Goal: Task Accomplishment & Management: Manage account settings

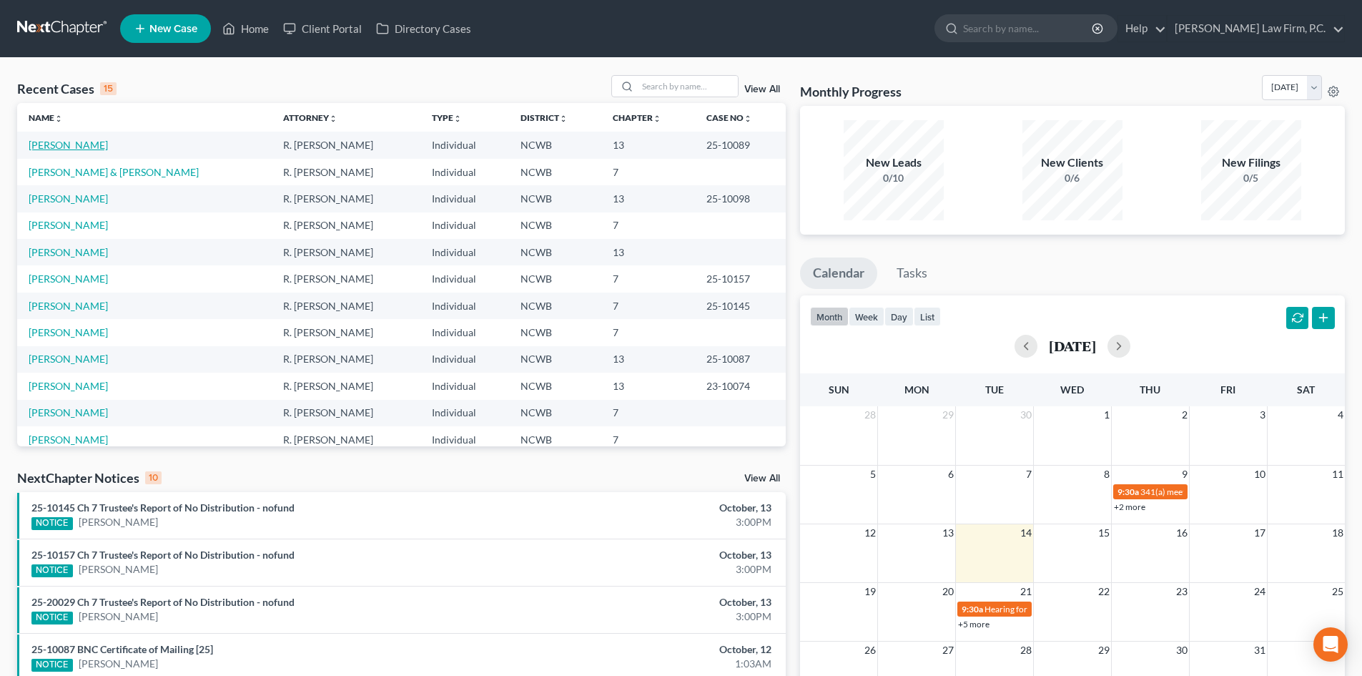
click at [89, 145] on link "[PERSON_NAME]" at bounding box center [68, 145] width 79 height 12
select select "4"
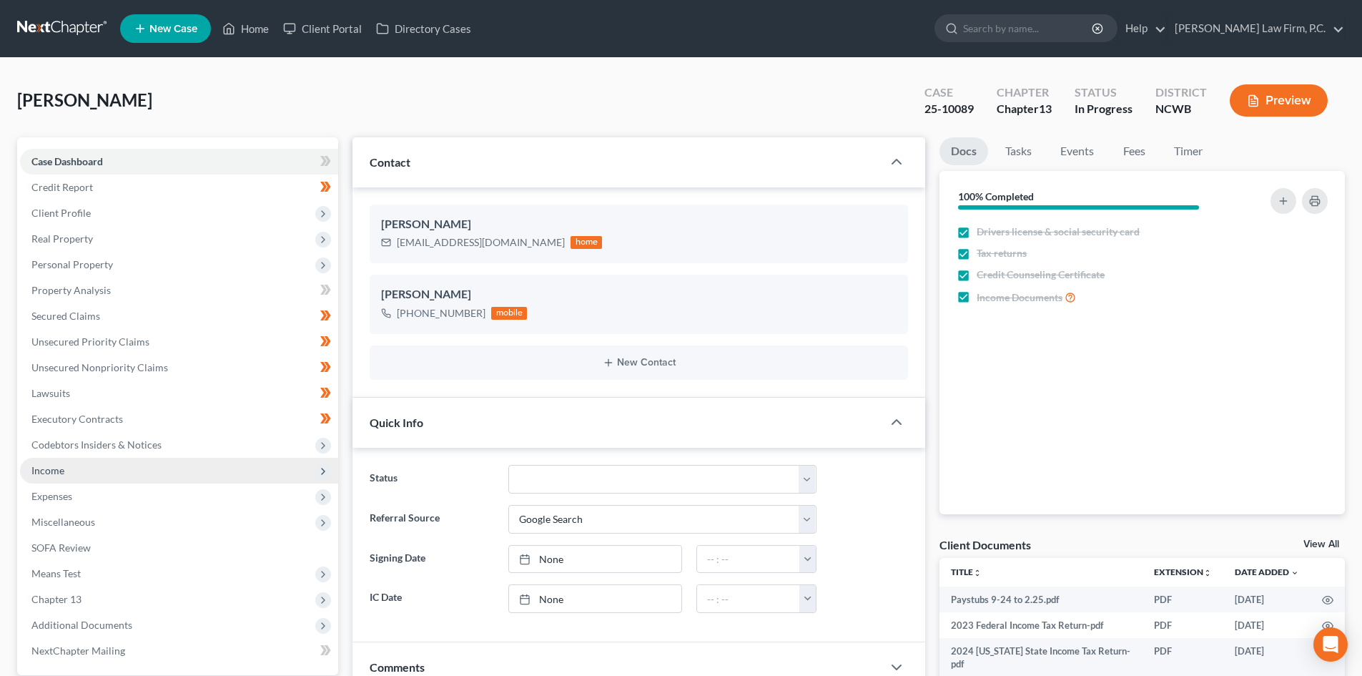
click at [129, 470] on span "Income" at bounding box center [179, 471] width 318 height 26
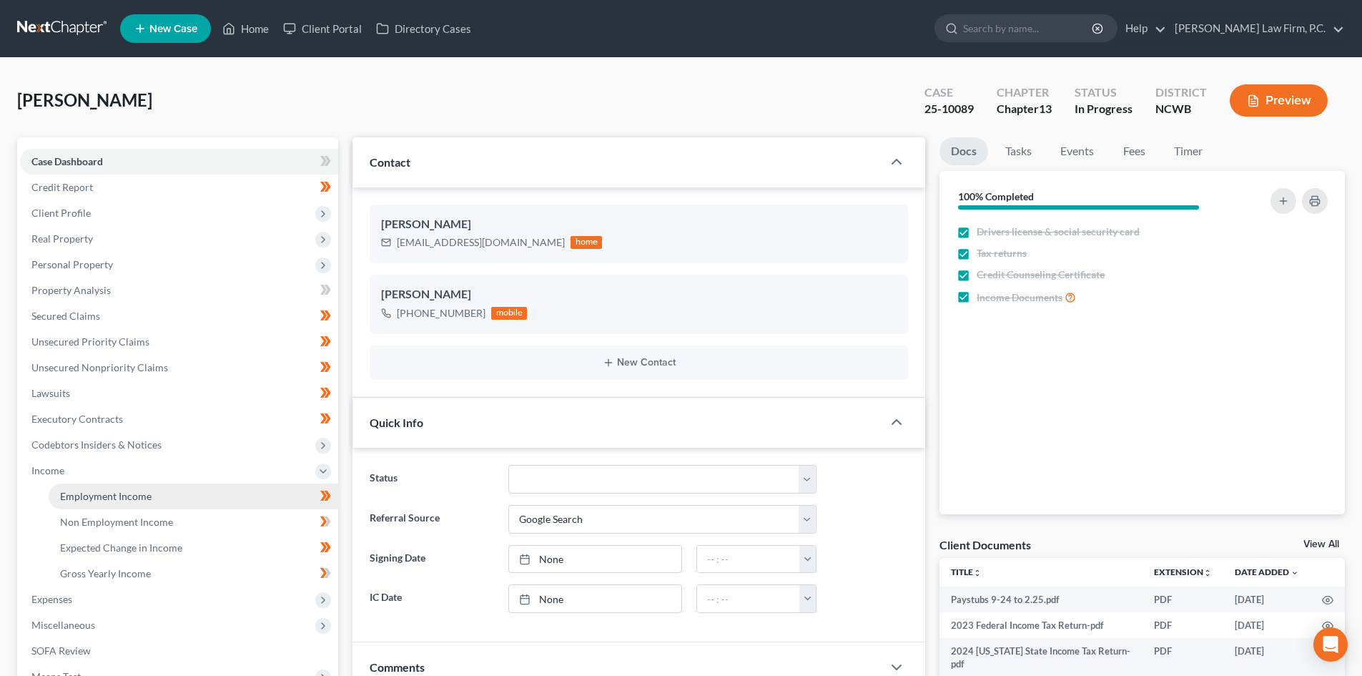
click at [154, 490] on link "Employment Income" at bounding box center [194, 496] width 290 height 26
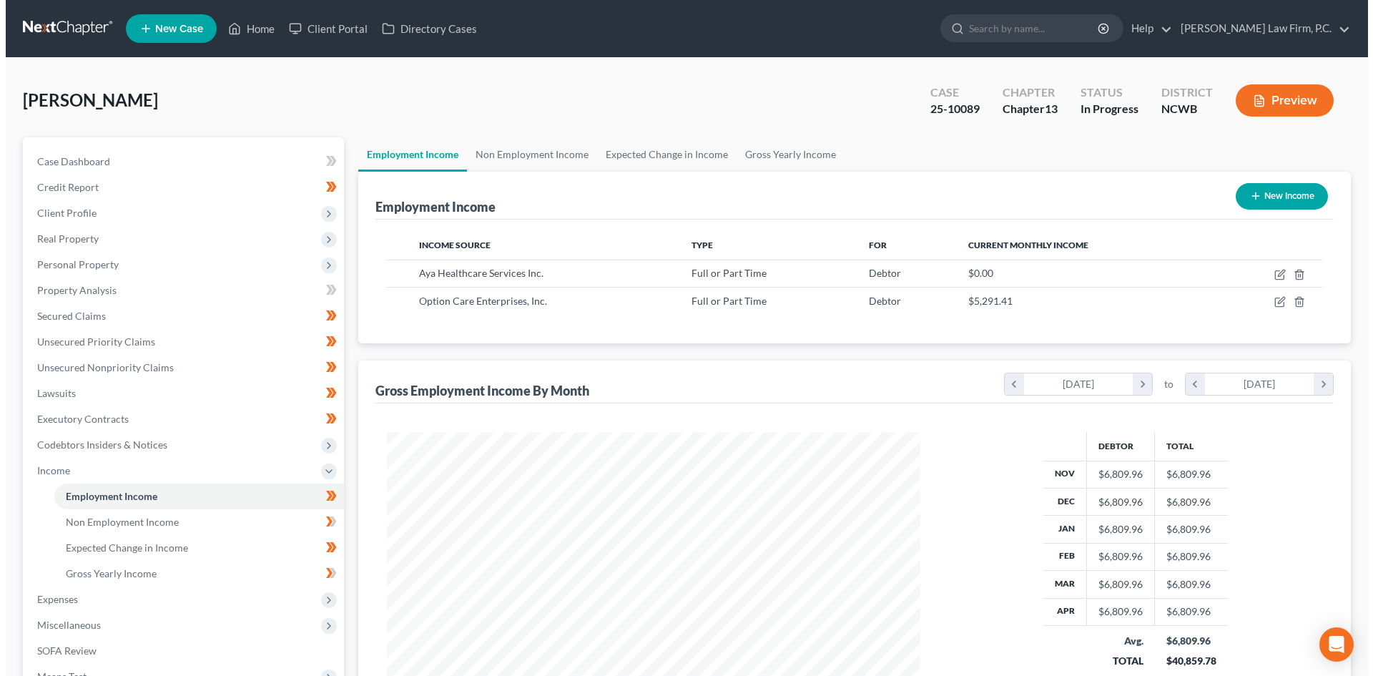
scroll to position [267, 562]
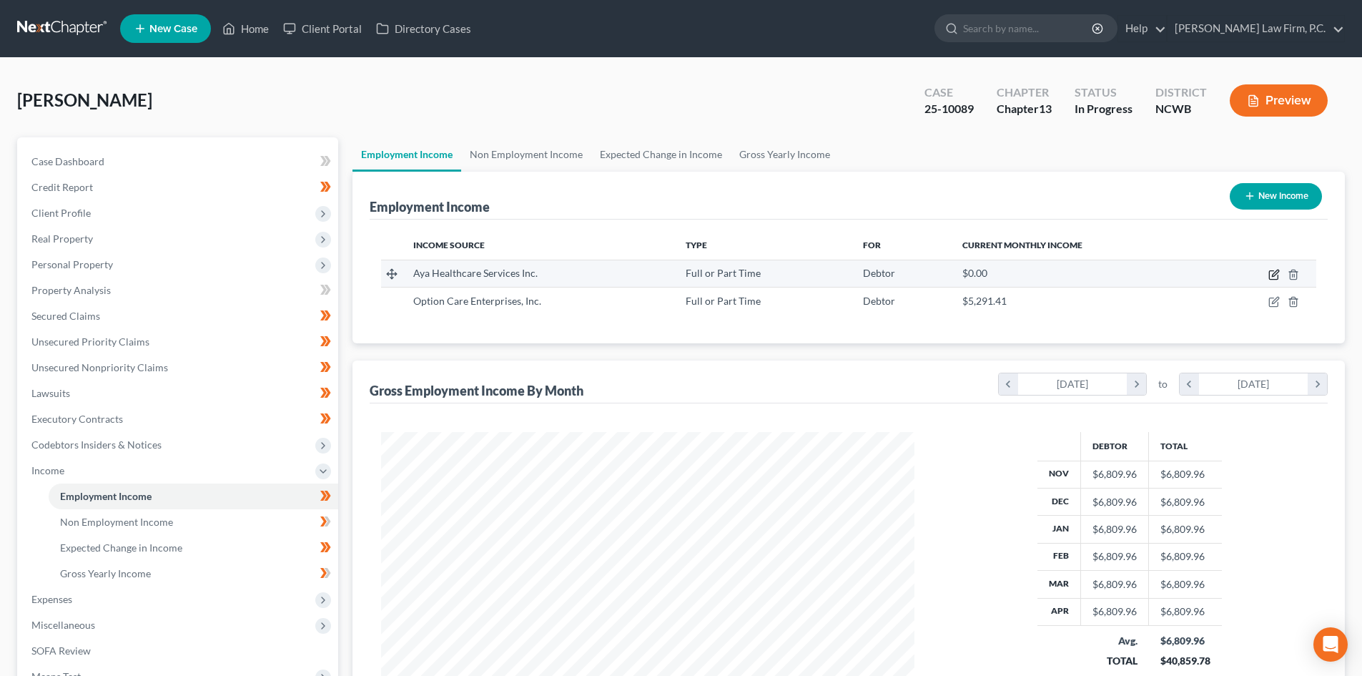
click at [1272, 272] on icon "button" at bounding box center [1273, 274] width 11 height 11
select select "0"
select select "4"
select select "3"
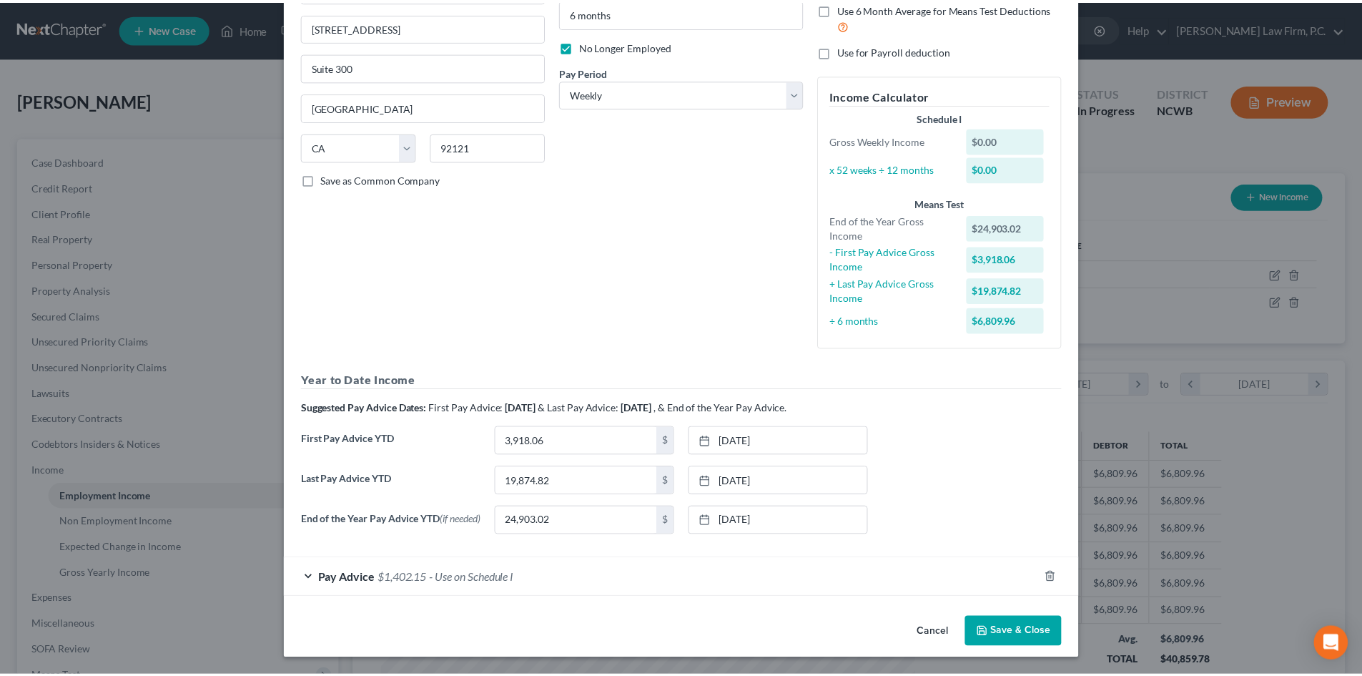
scroll to position [166, 0]
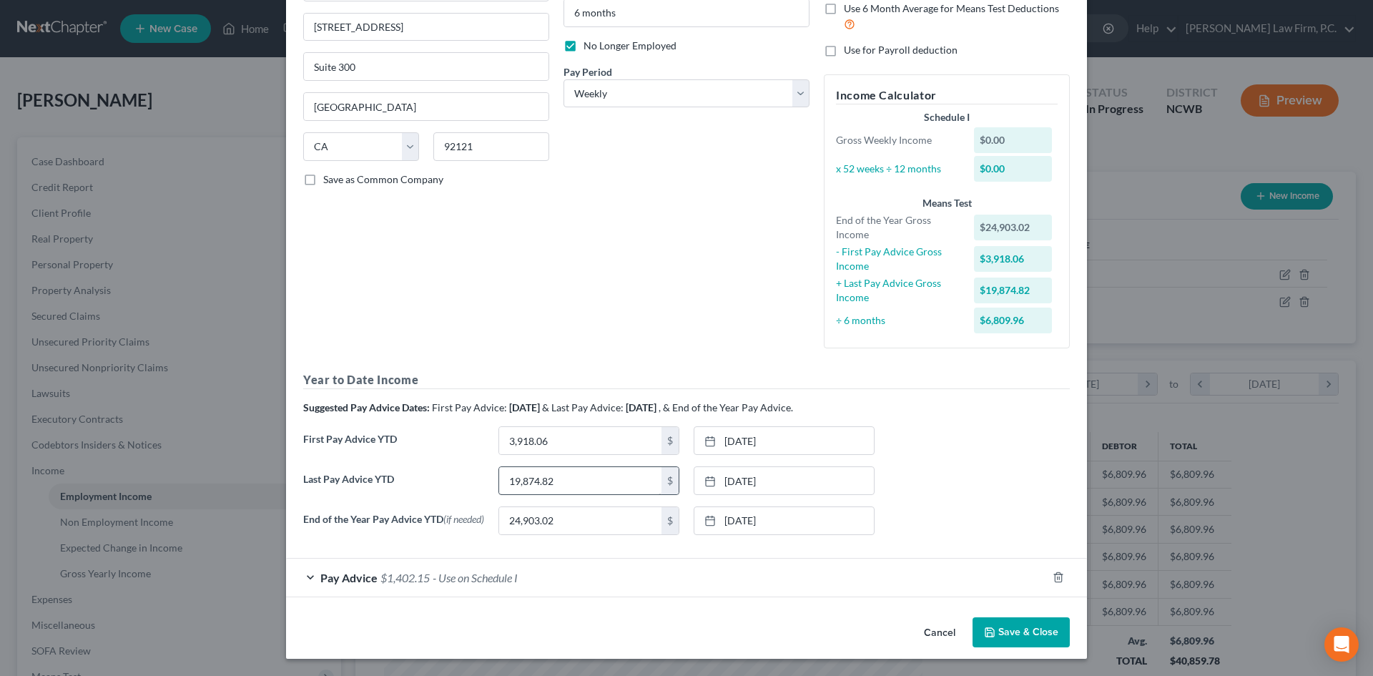
click at [938, 636] on button "Cancel" at bounding box center [939, 632] width 54 height 29
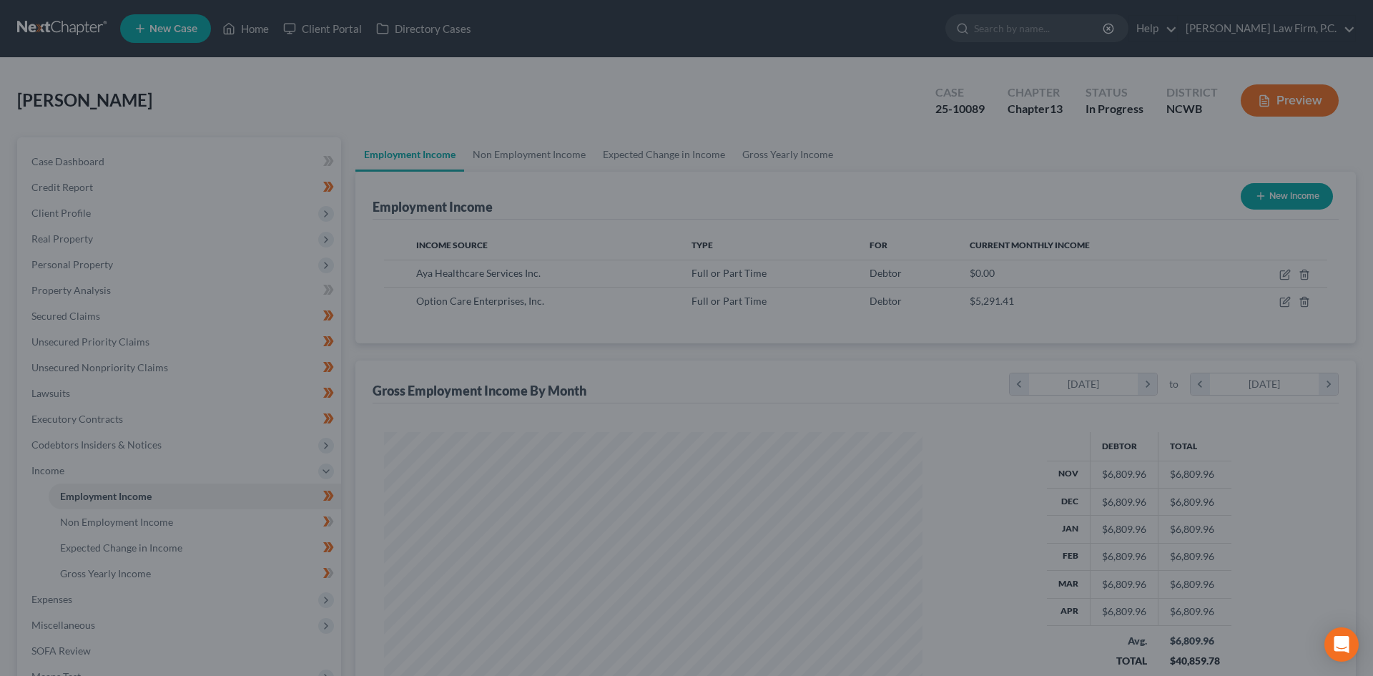
scroll to position [714670, 714374]
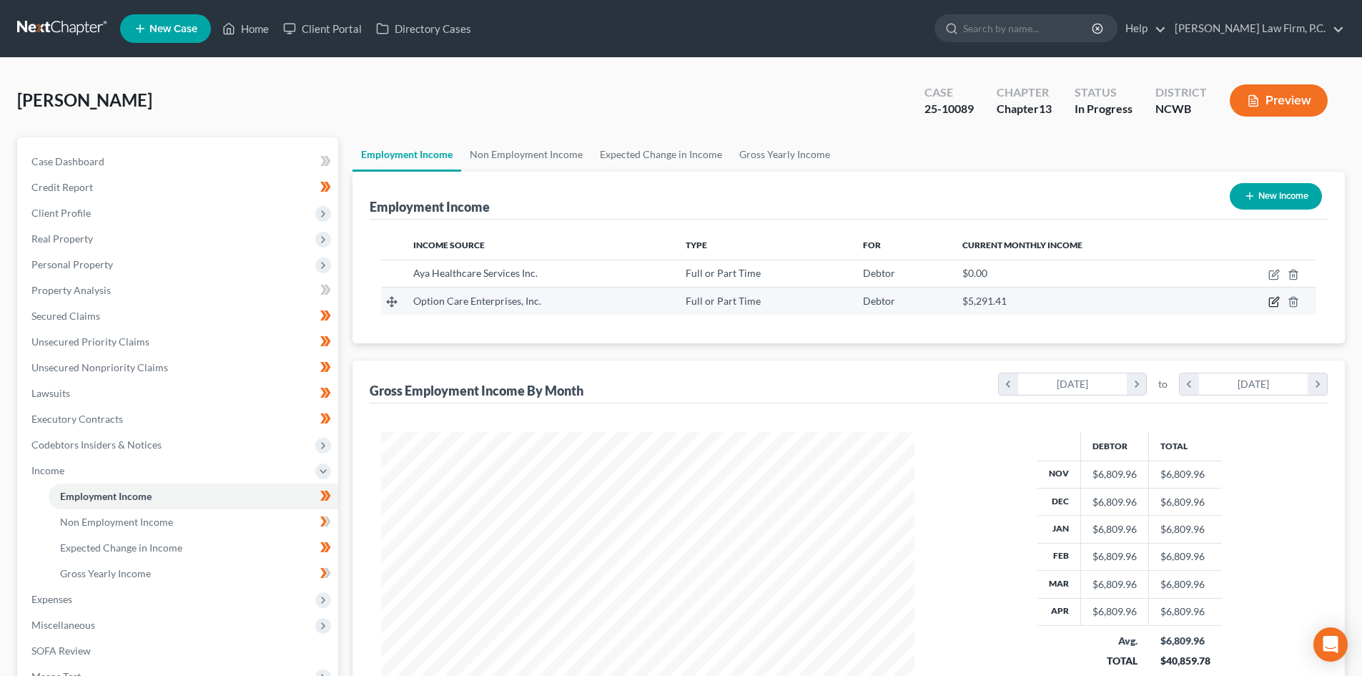
click at [1275, 304] on icon "button" at bounding box center [1273, 301] width 11 height 11
select select "0"
select select "14"
select select "2"
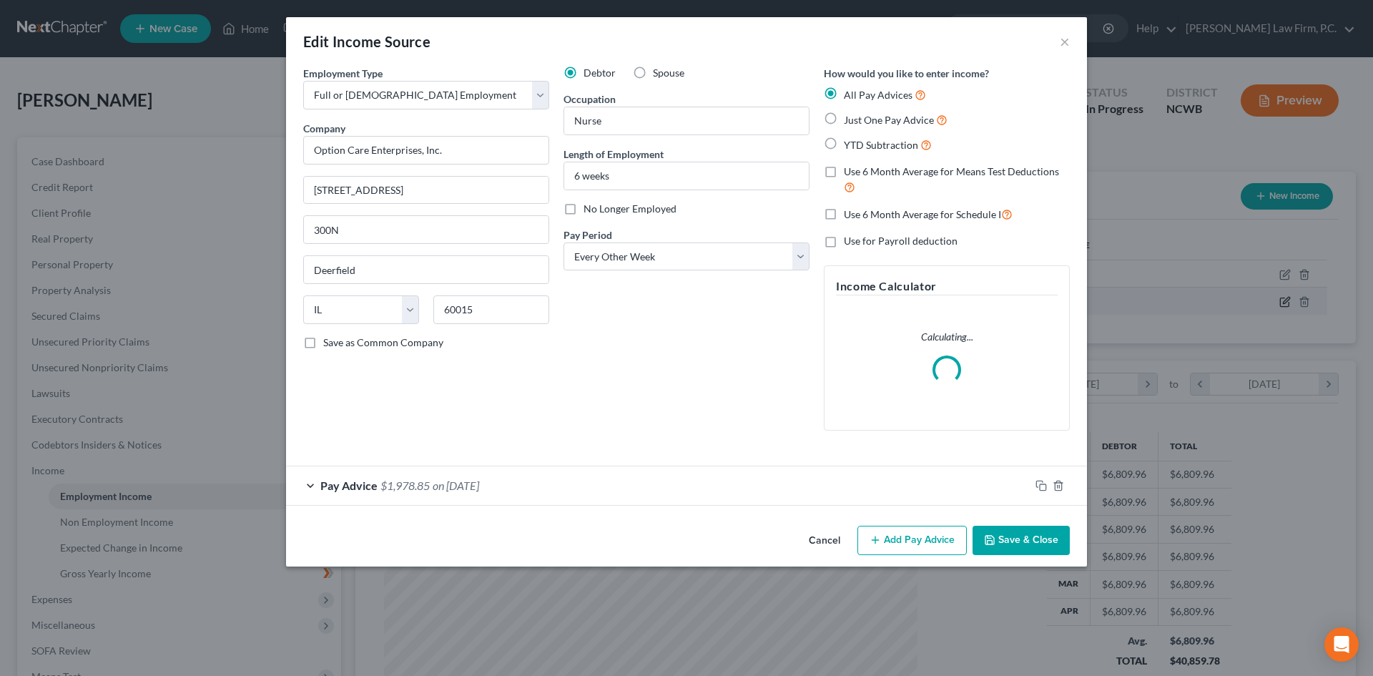
scroll to position [269, 567]
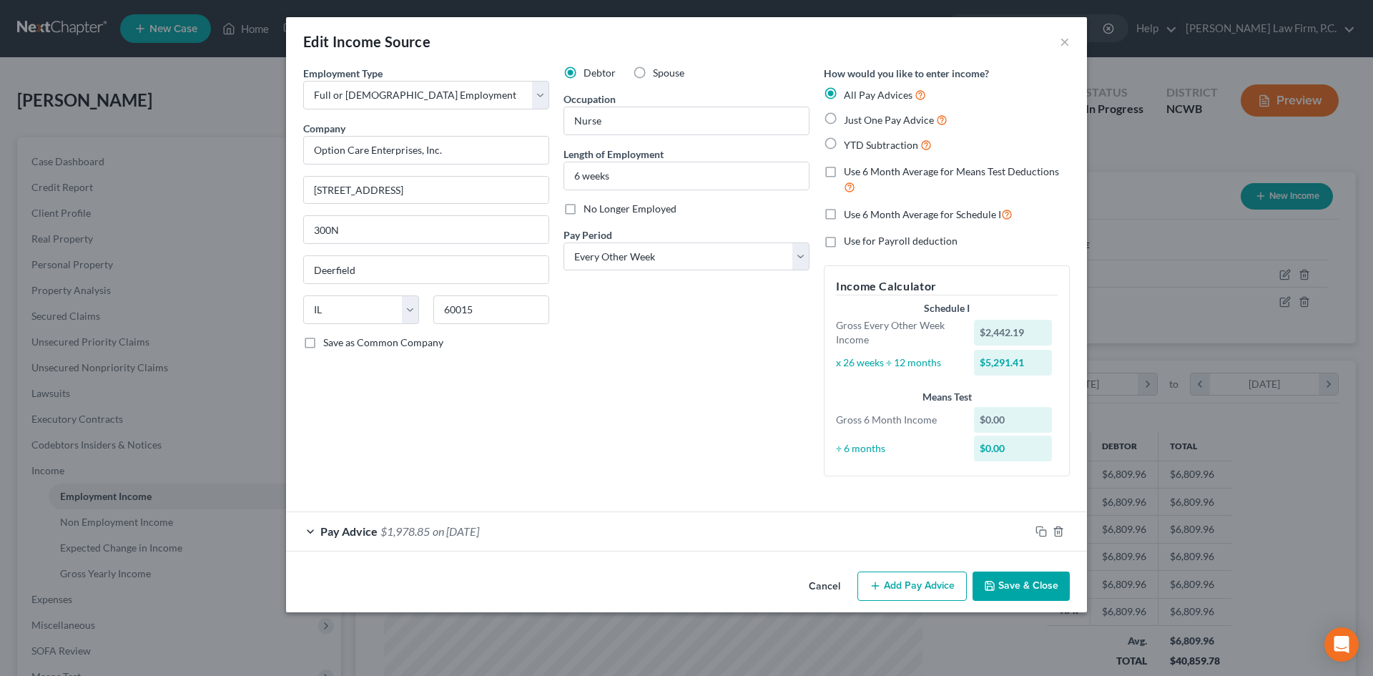
click at [314, 527] on div "Pay Advice $1,978.85 on [DATE]" at bounding box center [658, 531] width 744 height 38
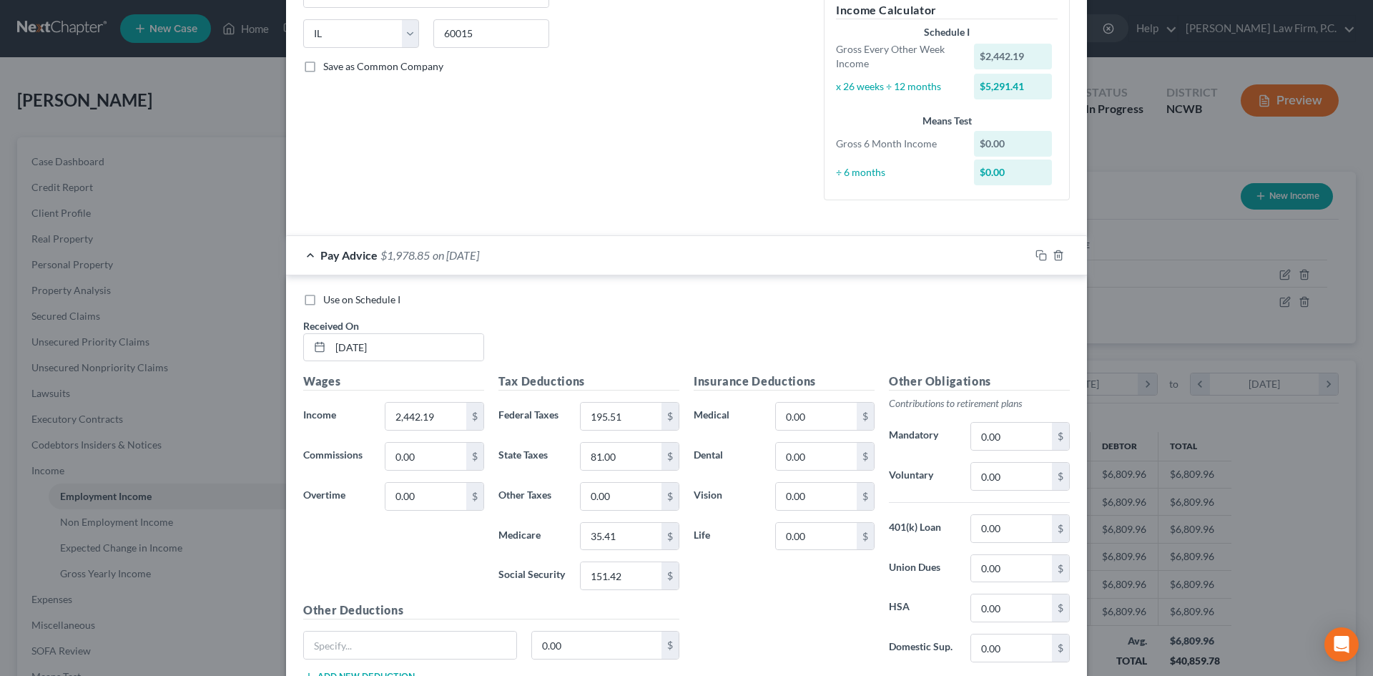
scroll to position [286, 0]
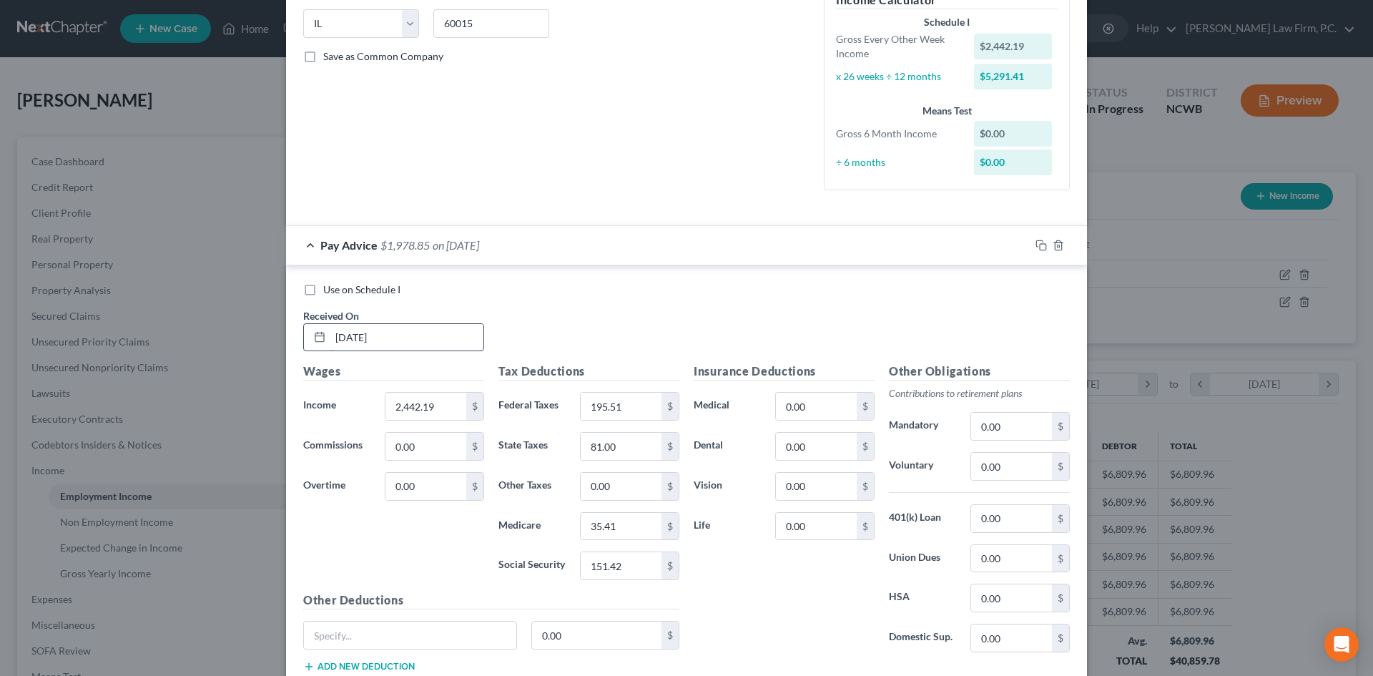
drag, startPoint x: 345, startPoint y: 338, endPoint x: 356, endPoint y: 337, distance: 10.8
click at [356, 337] on input "[DATE]" at bounding box center [406, 337] width 153 height 27
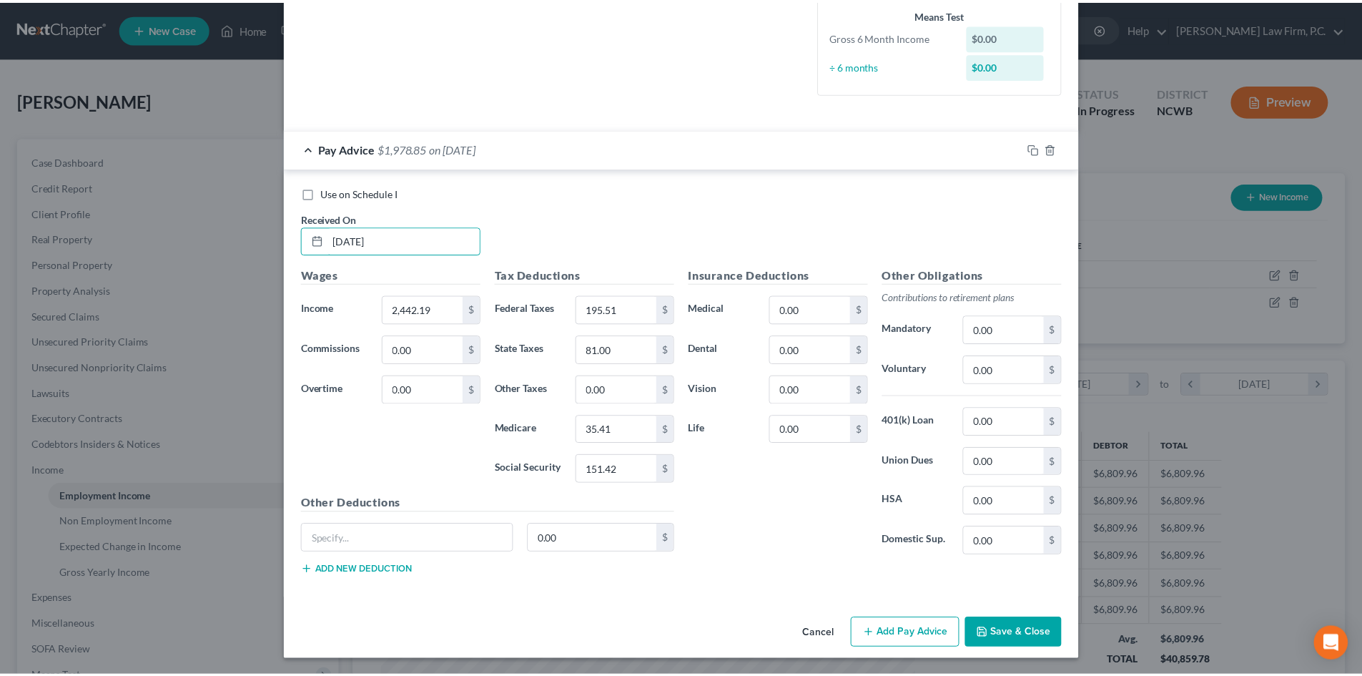
scroll to position [384, 0]
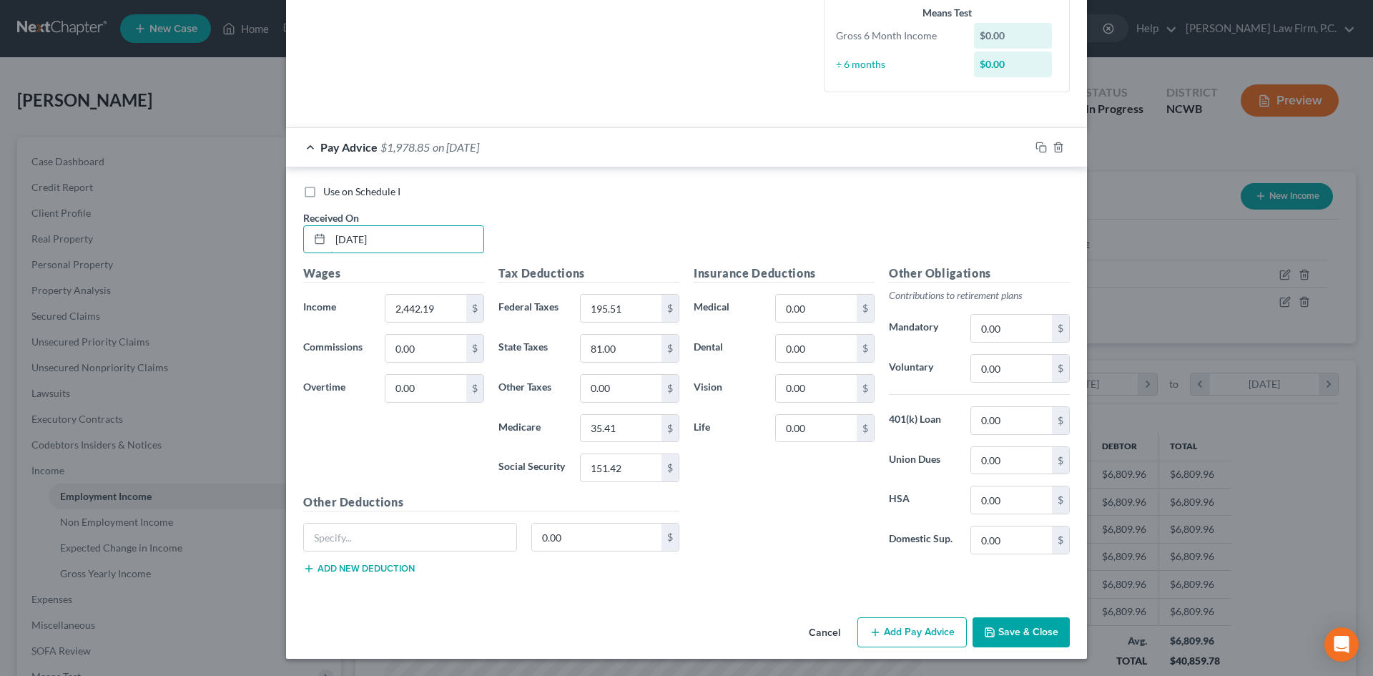
type input "[DATE]"
click at [1037, 636] on button "Save & Close" at bounding box center [1020, 632] width 97 height 30
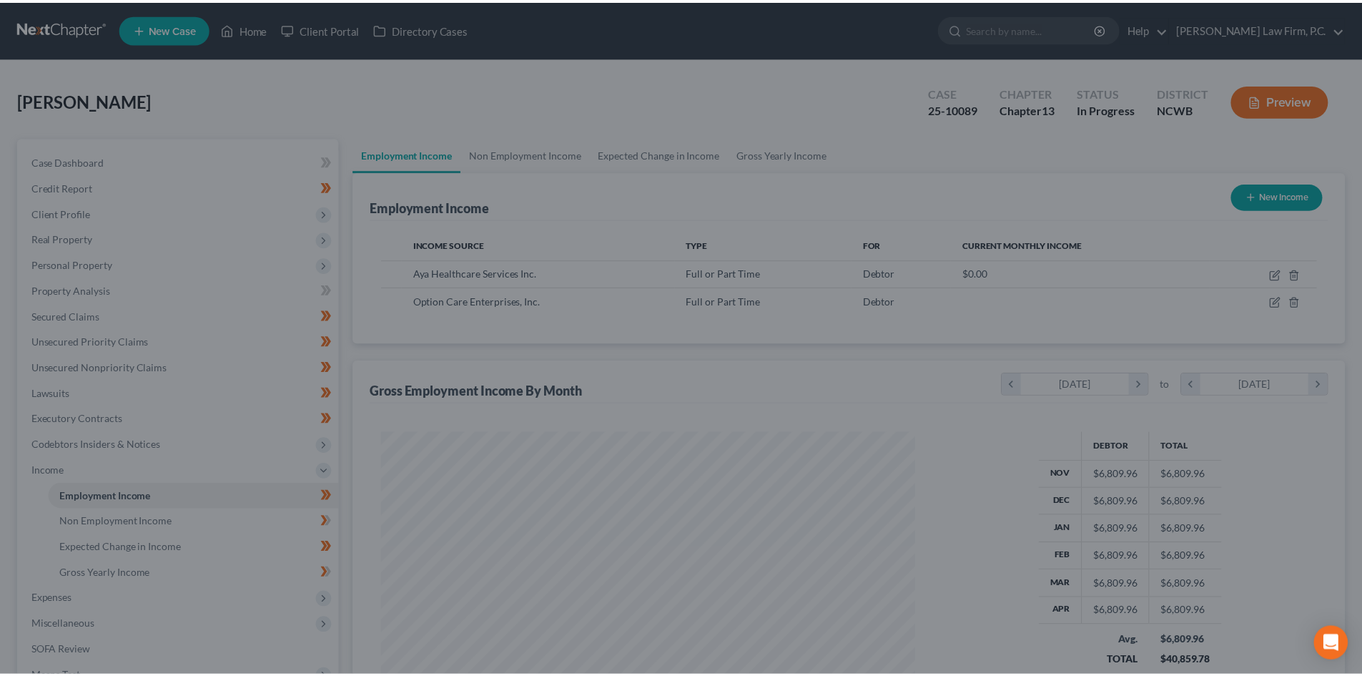
scroll to position [714670, 714374]
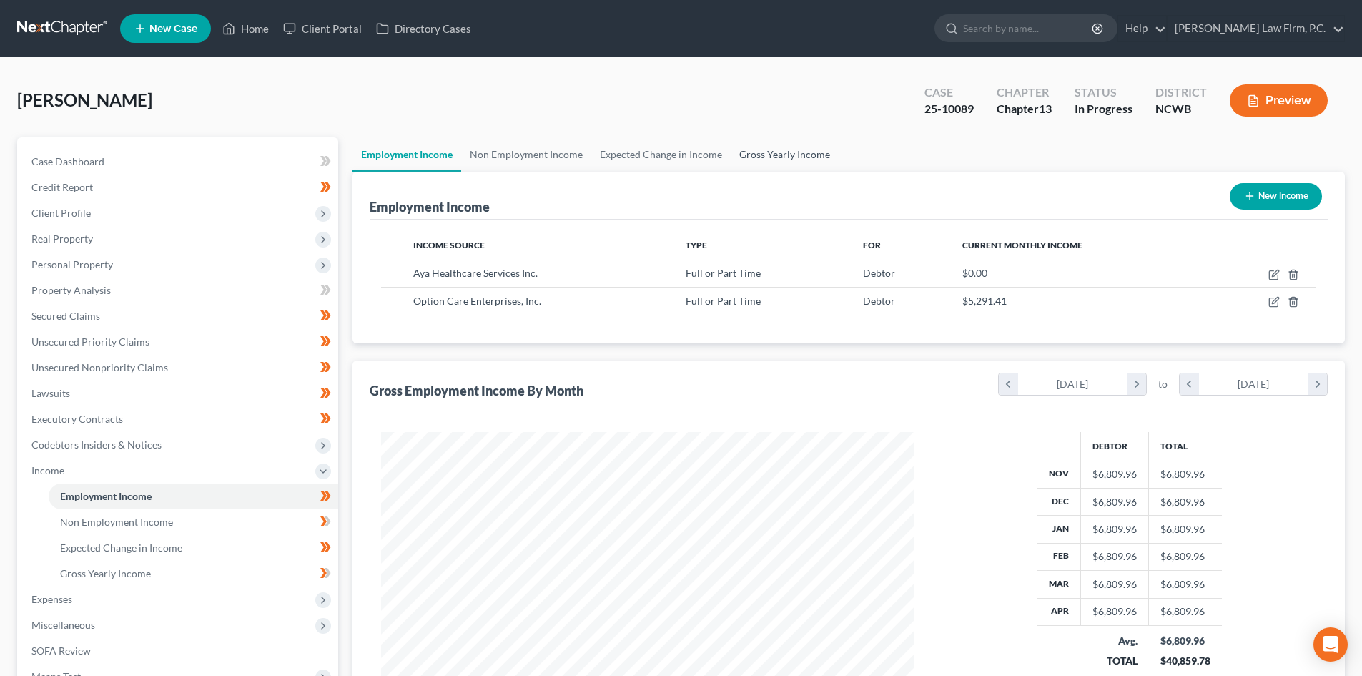
click at [769, 150] on link "Gross Yearly Income" at bounding box center [785, 154] width 108 height 34
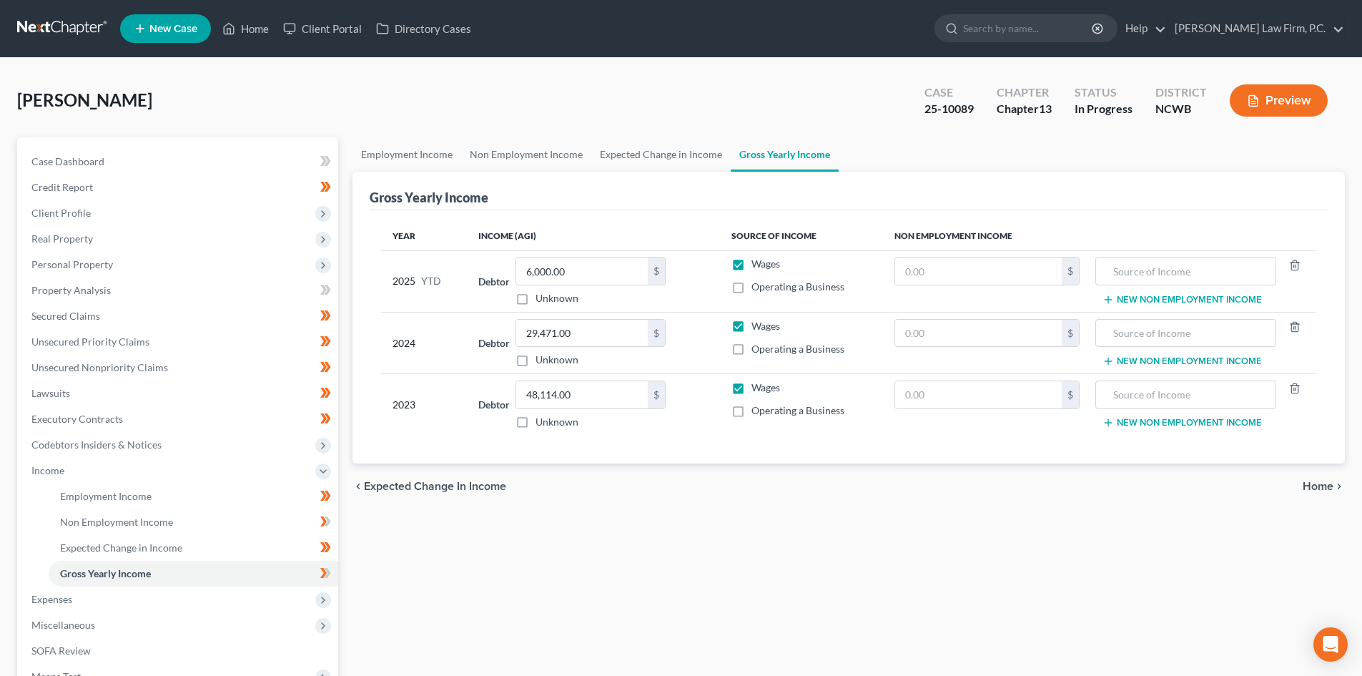
click at [640, 172] on div "Gross Yearly Income" at bounding box center [849, 191] width 958 height 39
drag, startPoint x: 513, startPoint y: 164, endPoint x: 415, endPoint y: 167, distance: 98.0
click at [511, 164] on link "Non Employment Income" at bounding box center [526, 154] width 130 height 34
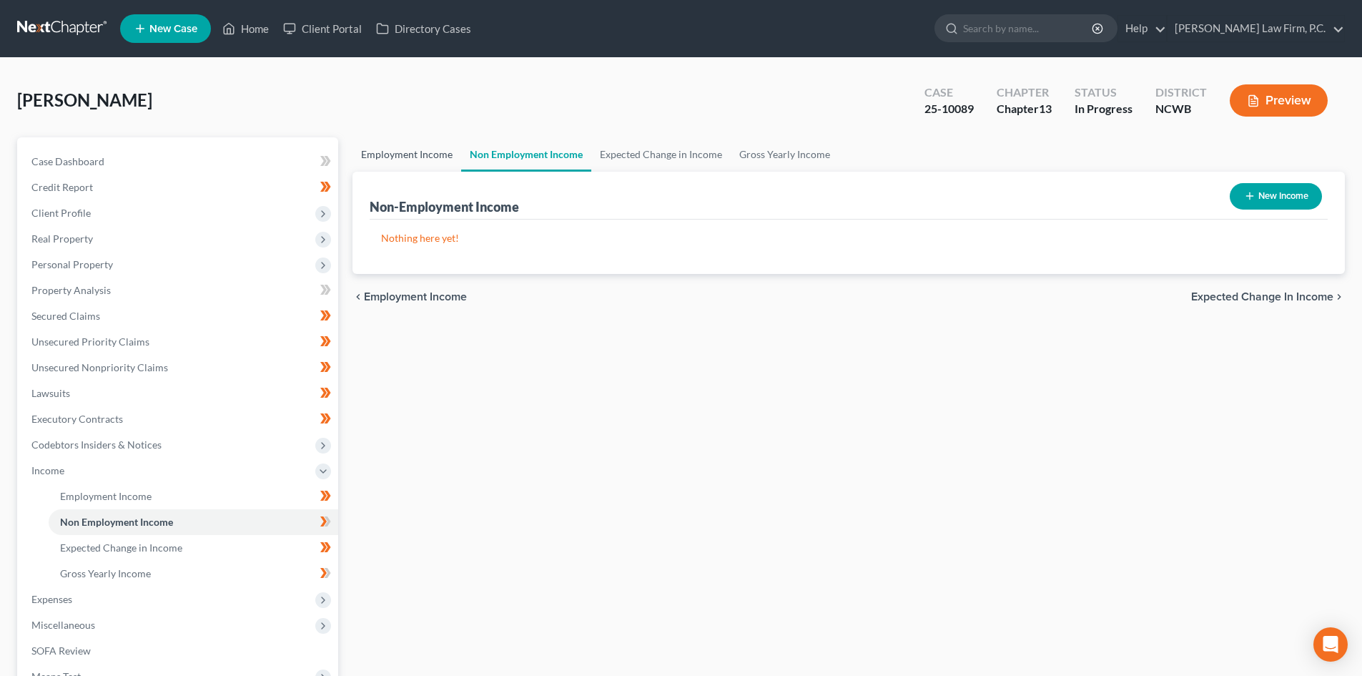
click at [413, 167] on link "Employment Income" at bounding box center [406, 154] width 109 height 34
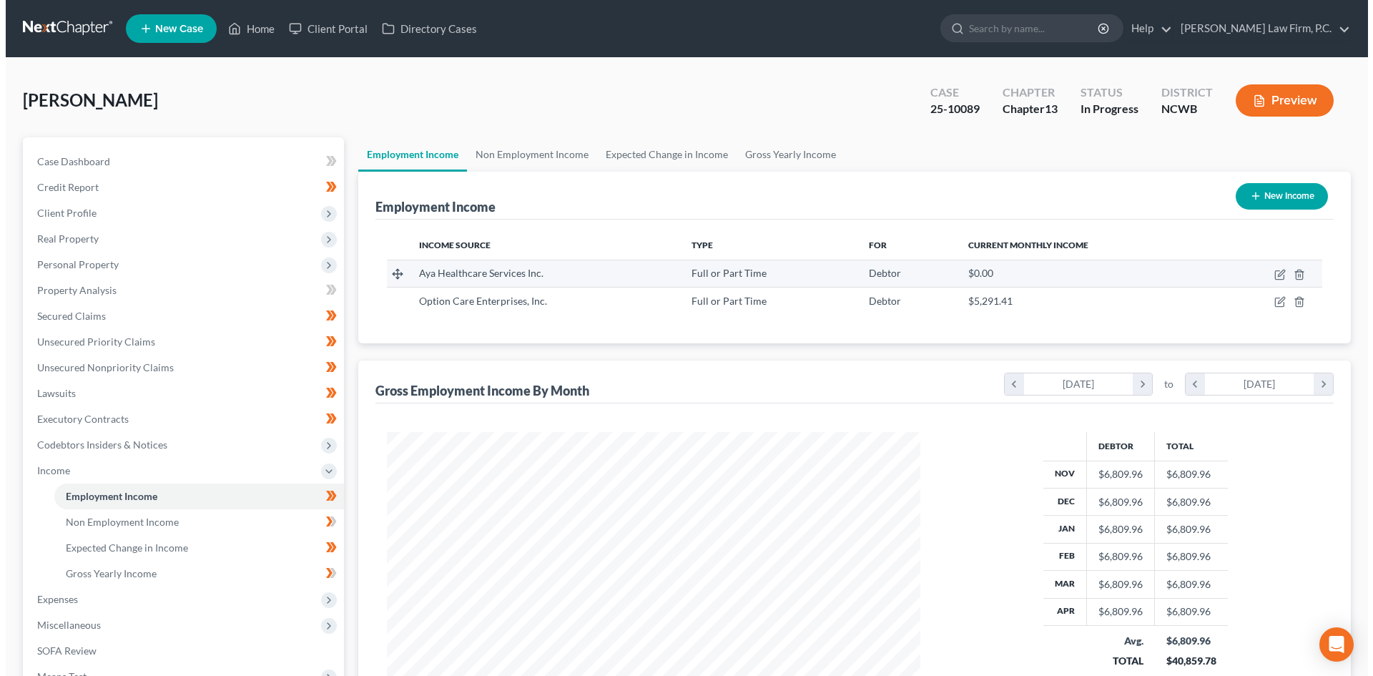
scroll to position [267, 562]
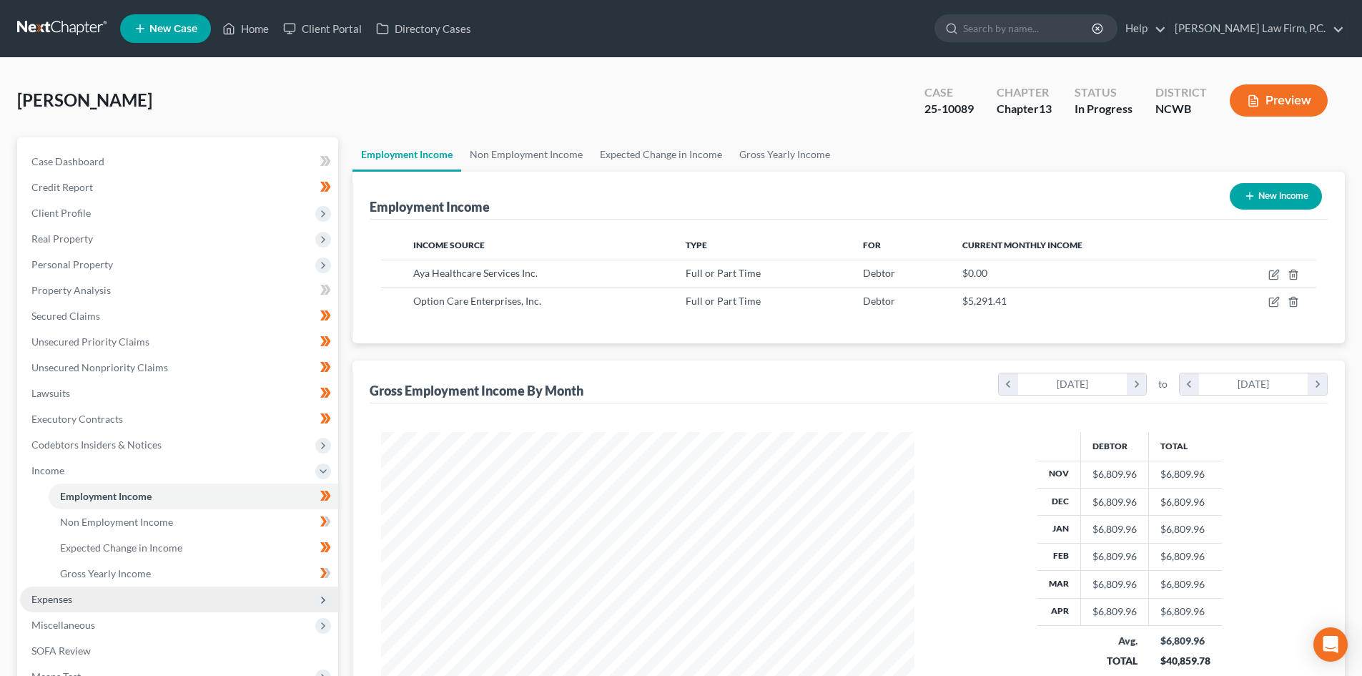
click at [82, 598] on span "Expenses" at bounding box center [179, 599] width 318 height 26
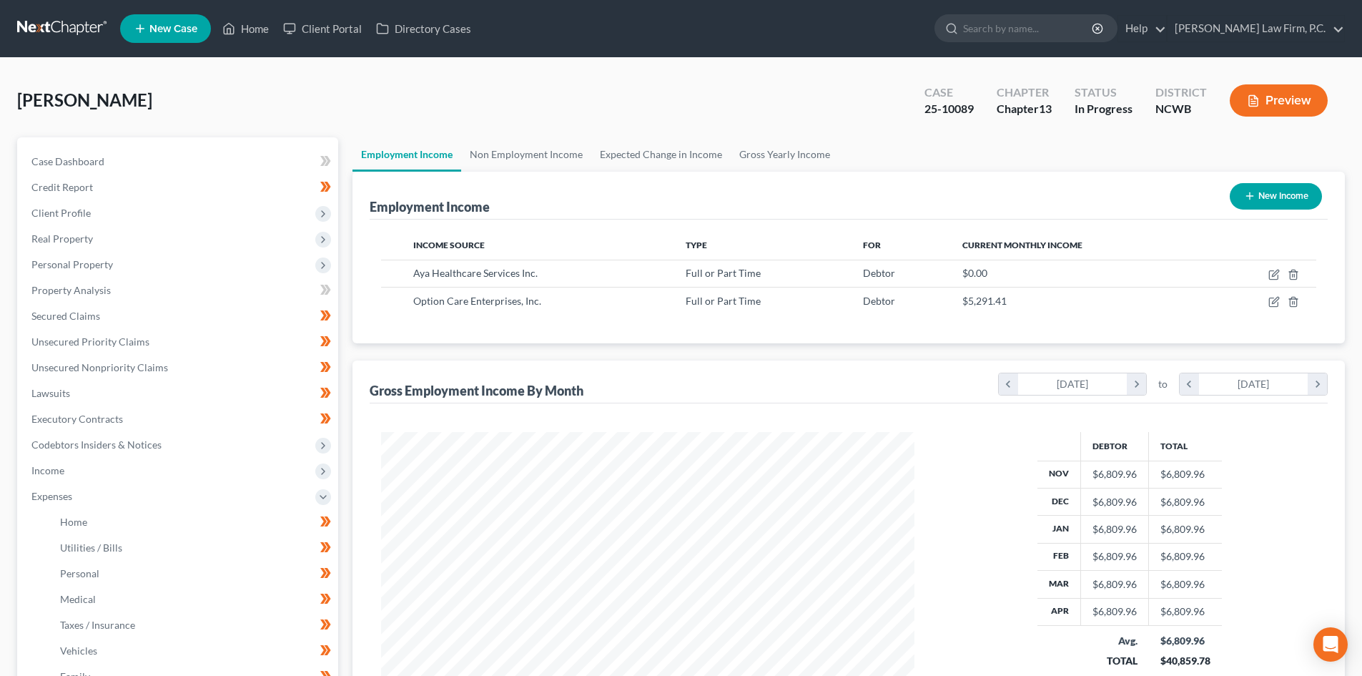
click at [1278, 97] on button "Preview" at bounding box center [1279, 100] width 98 height 32
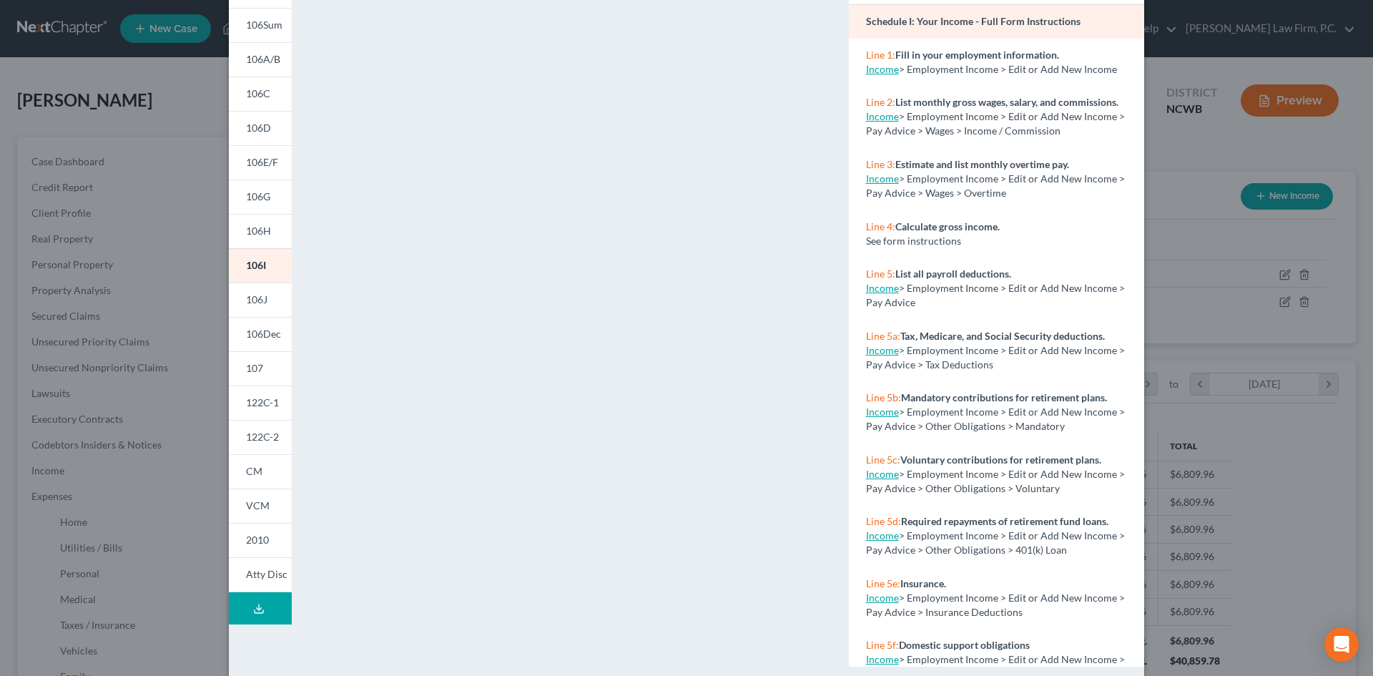
scroll to position [131, 0]
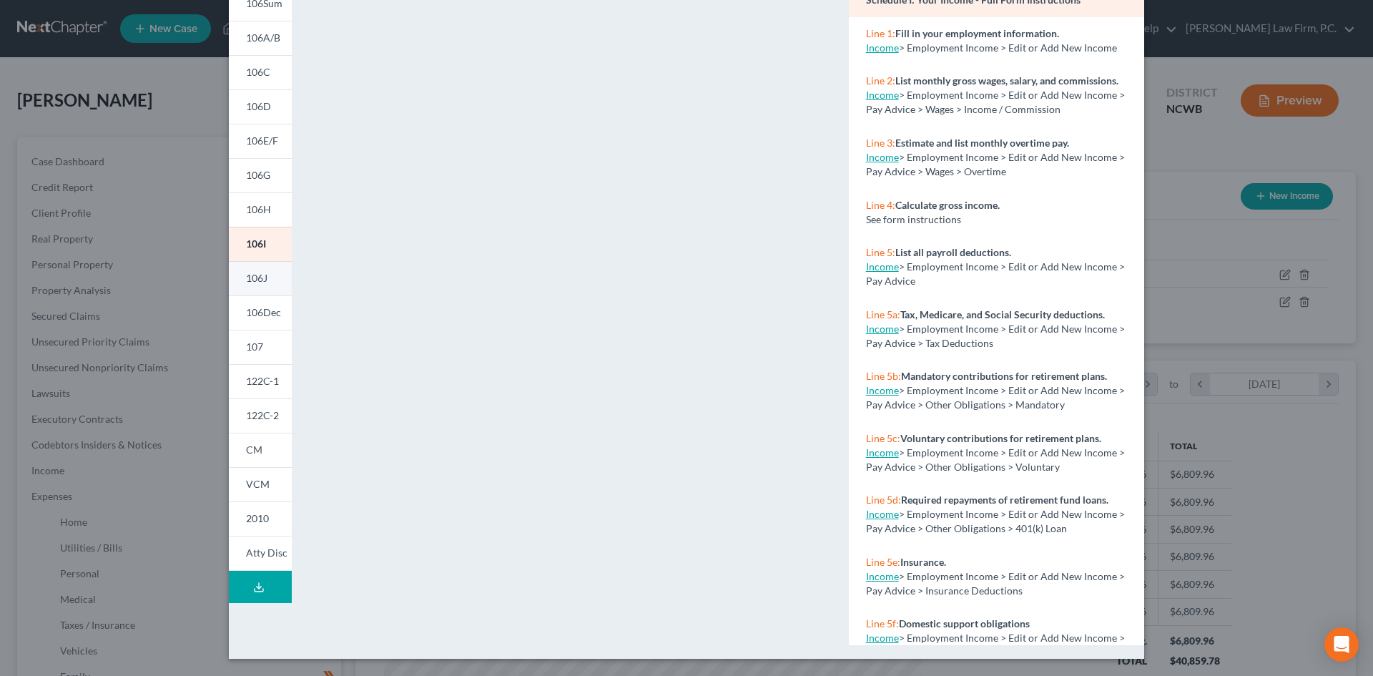
click at [258, 269] on link "106J" at bounding box center [260, 278] width 63 height 34
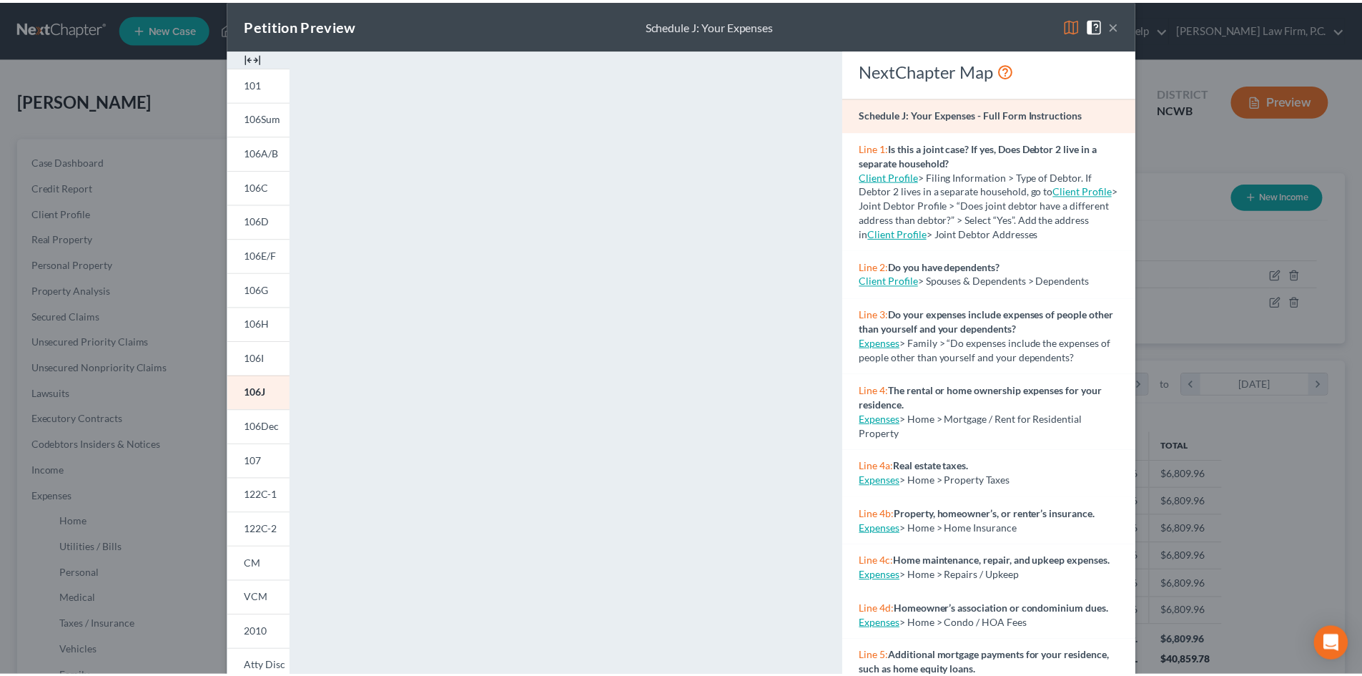
scroll to position [0, 0]
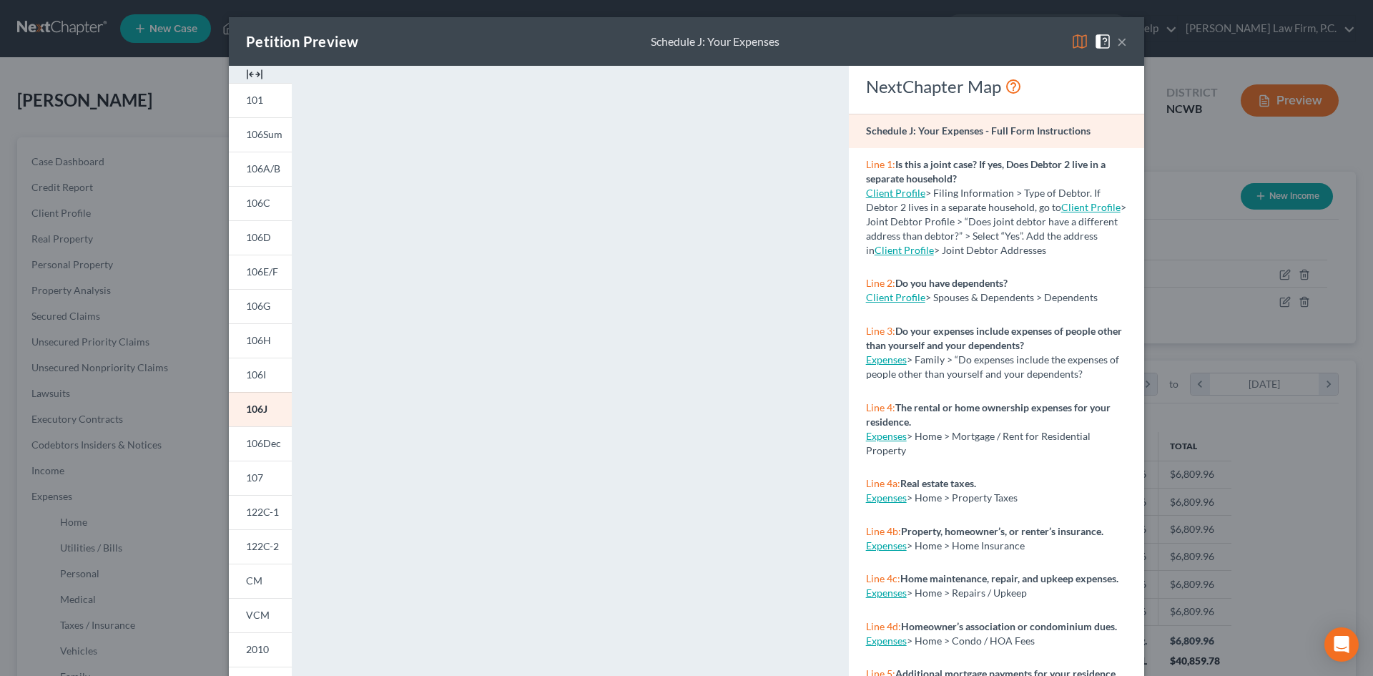
click at [1117, 44] on button "×" at bounding box center [1122, 41] width 10 height 17
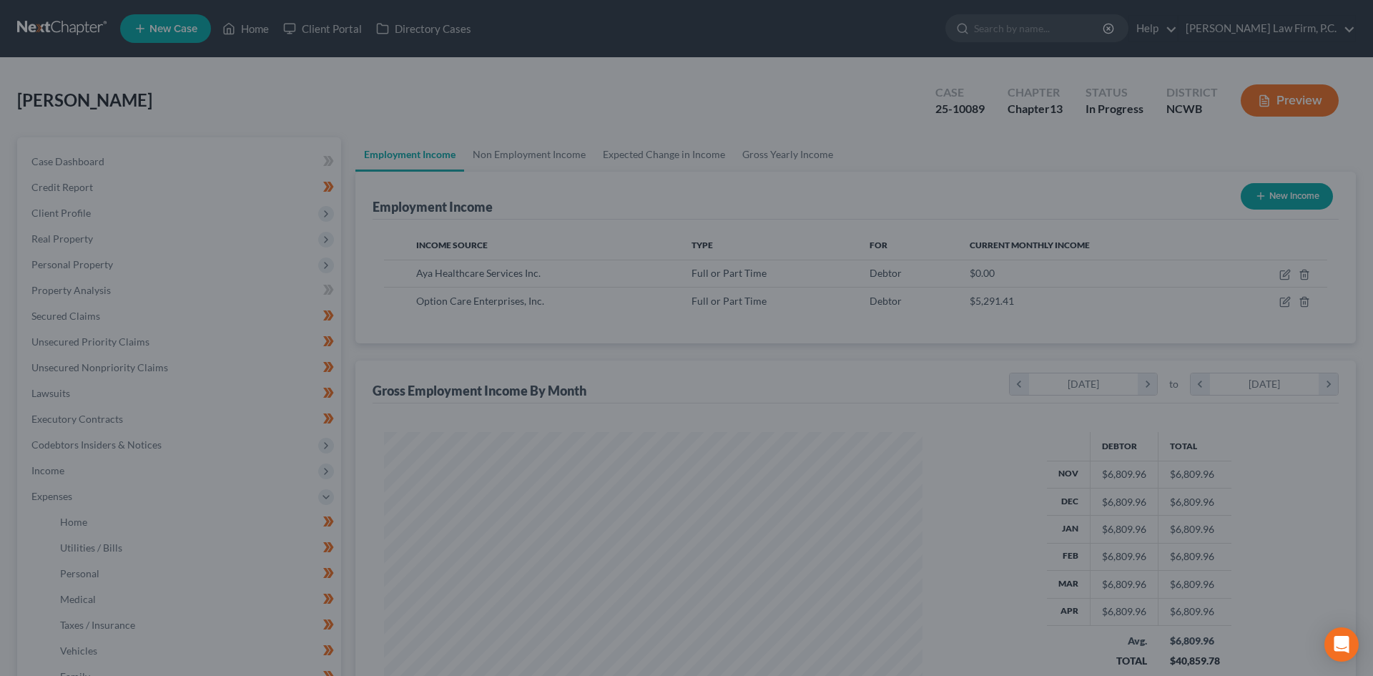
scroll to position [714670, 714374]
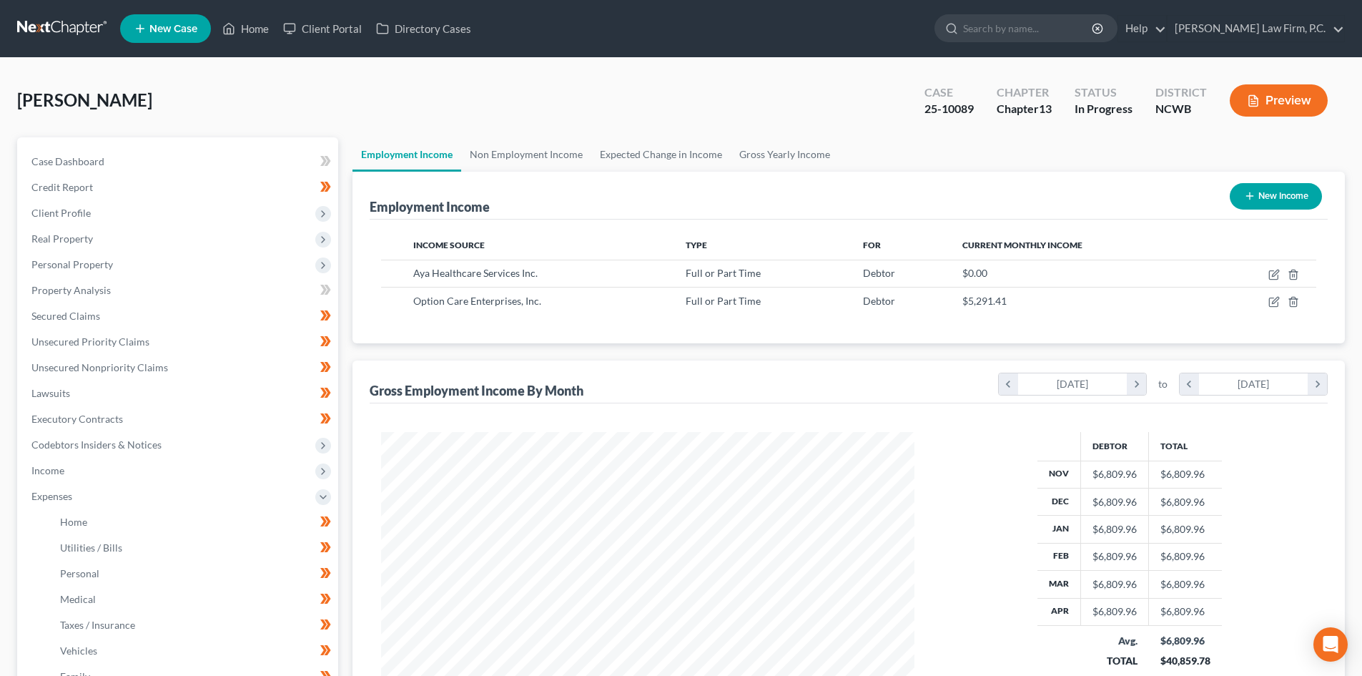
click at [1278, 100] on button "Preview" at bounding box center [1279, 100] width 98 height 32
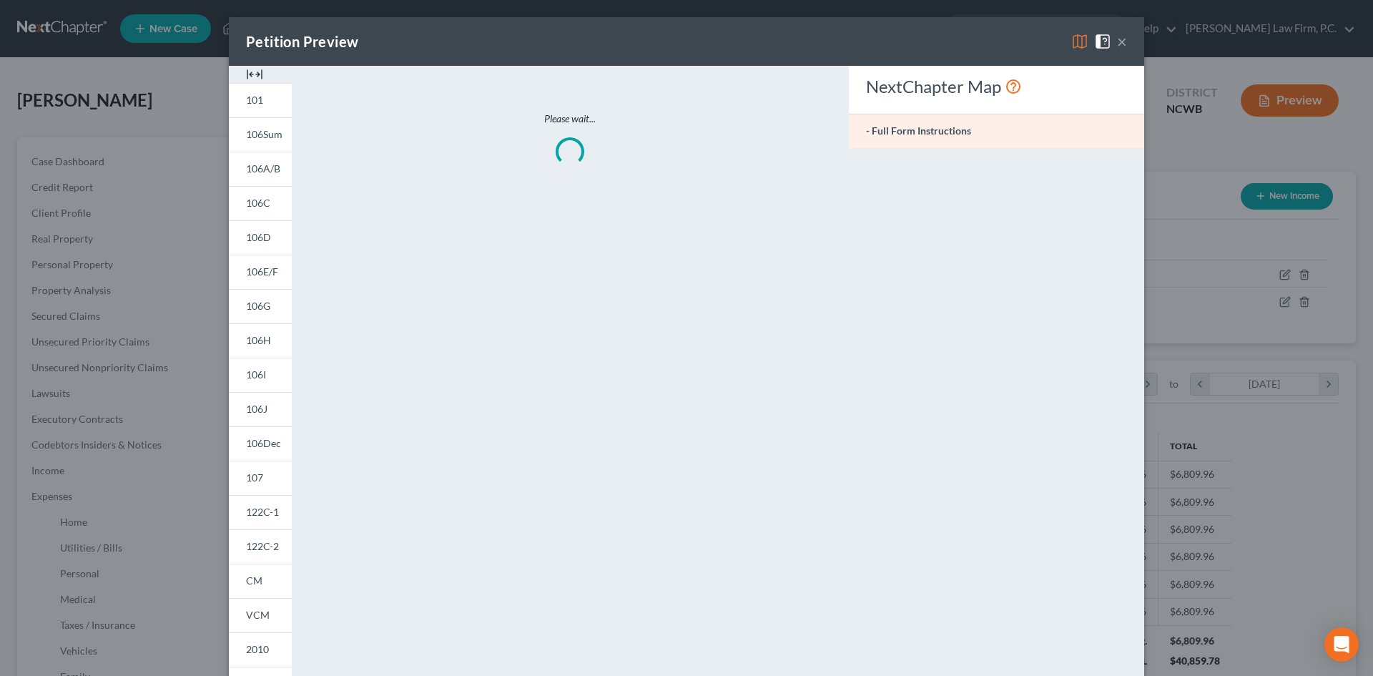
scroll to position [269, 567]
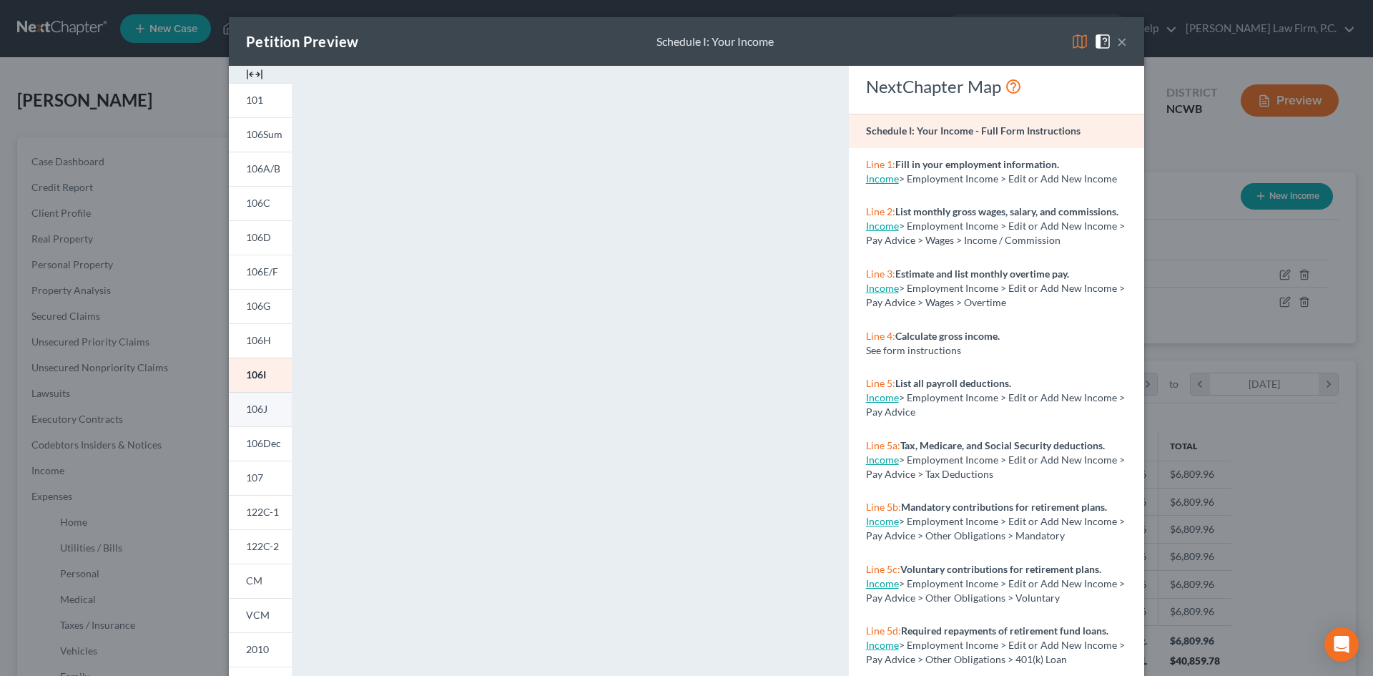
click at [274, 412] on link "106J" at bounding box center [260, 409] width 63 height 34
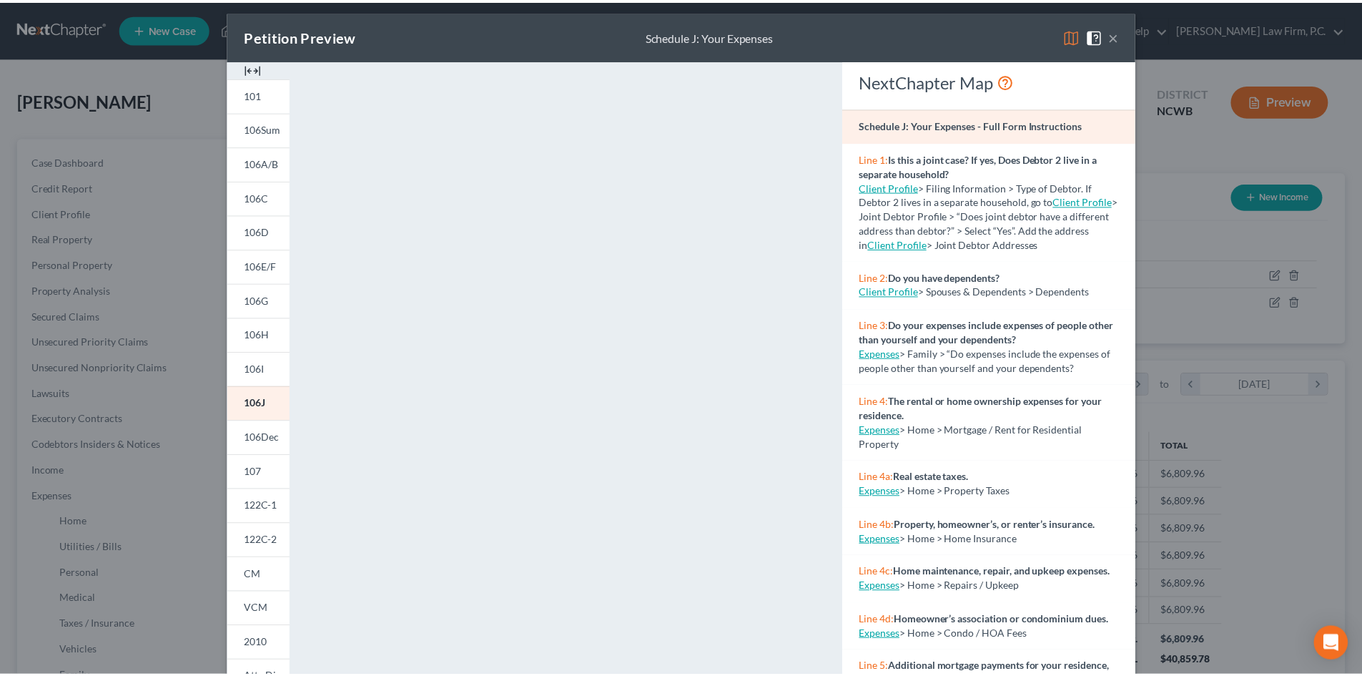
scroll to position [0, 0]
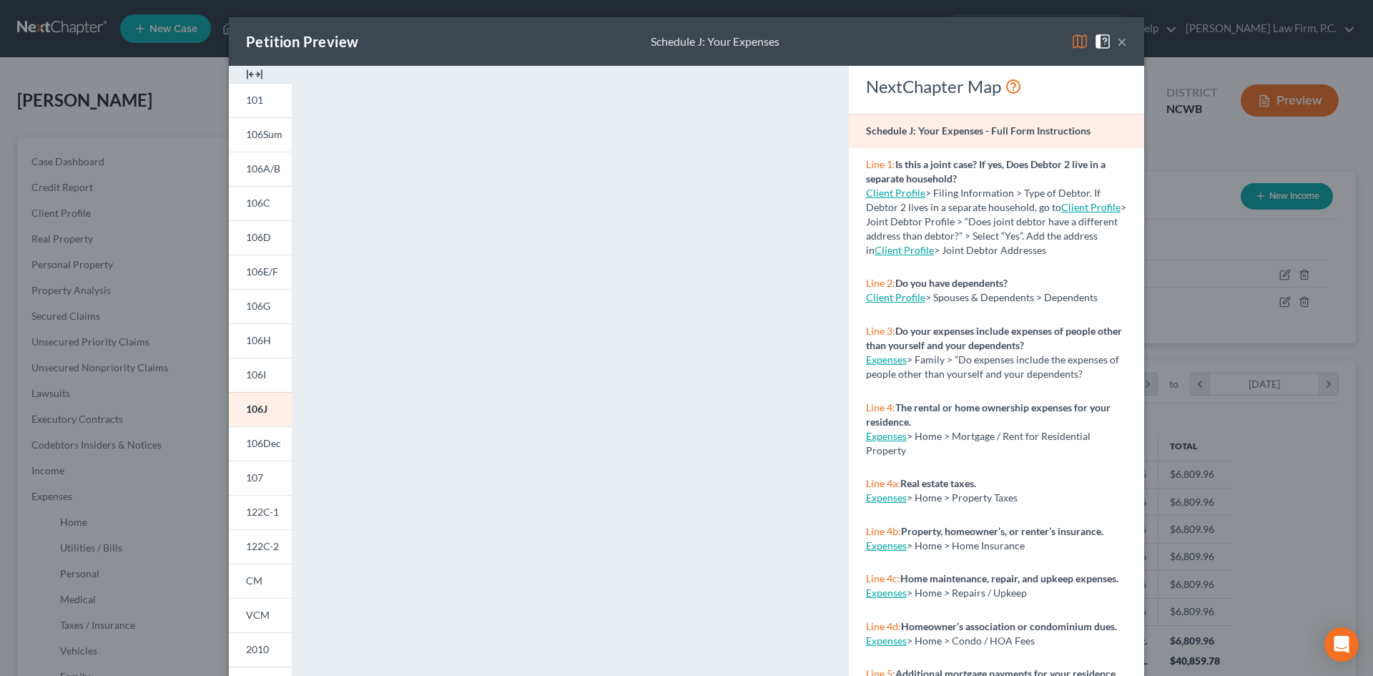
click at [1118, 43] on button "×" at bounding box center [1122, 41] width 10 height 17
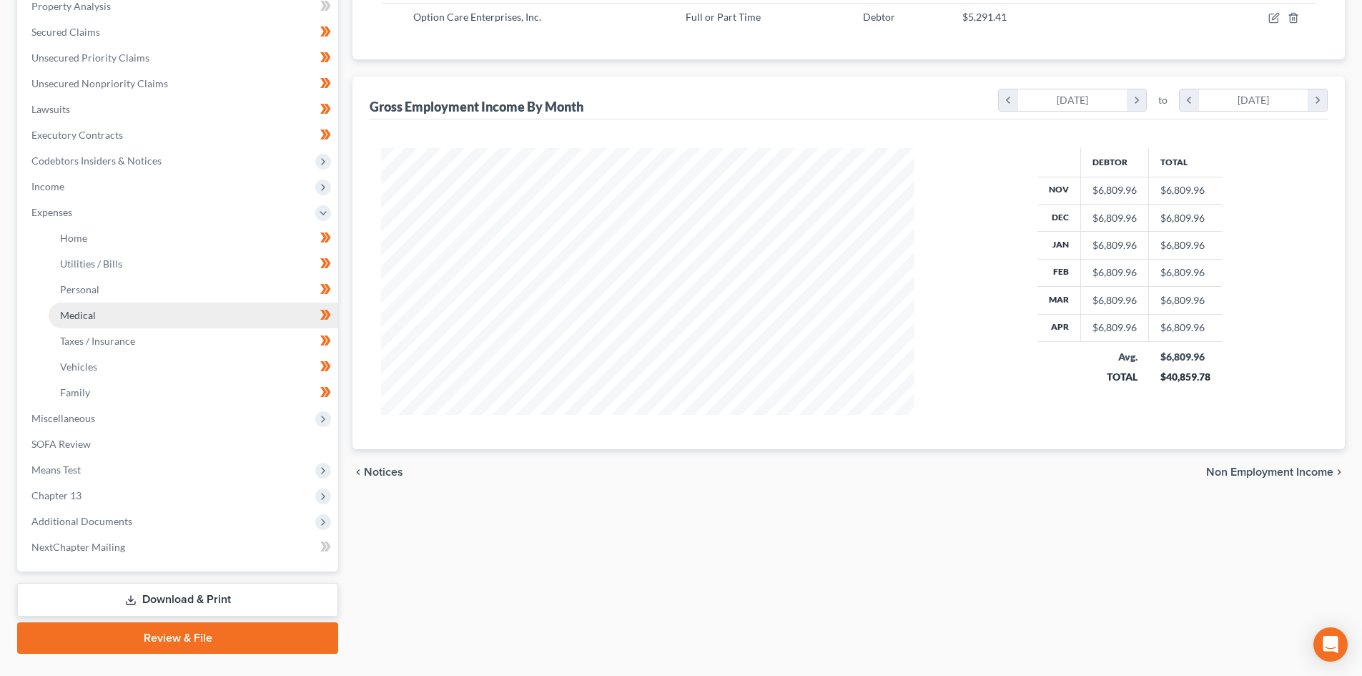
scroll to position [286, 0]
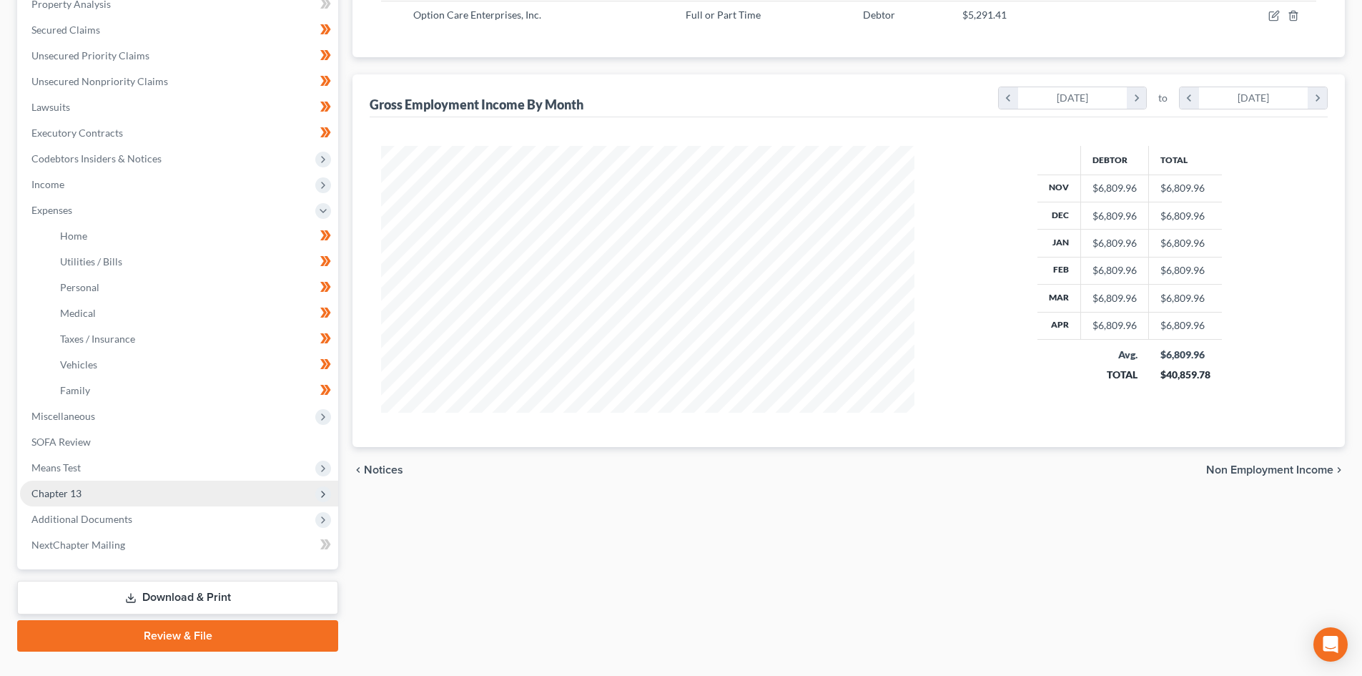
click at [137, 482] on span "Chapter 13" at bounding box center [179, 493] width 318 height 26
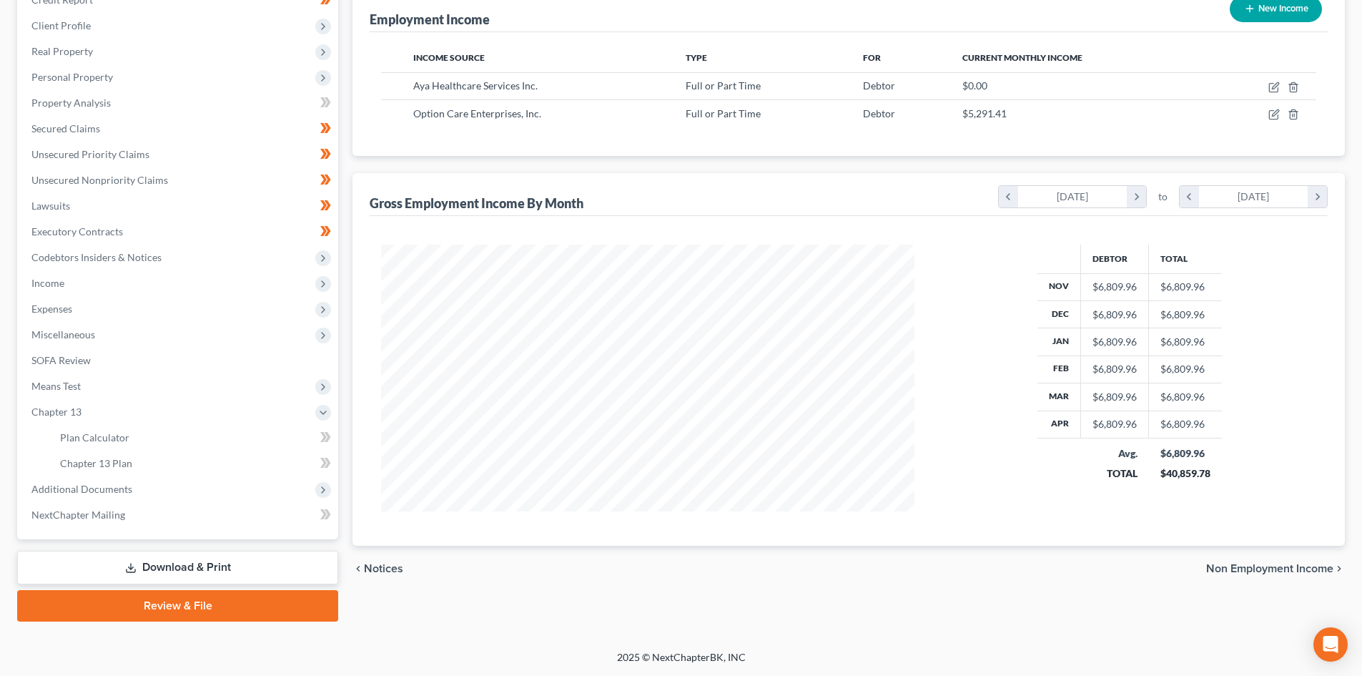
scroll to position [187, 0]
click at [111, 458] on span "Chapter 13 Plan" at bounding box center [96, 463] width 72 height 12
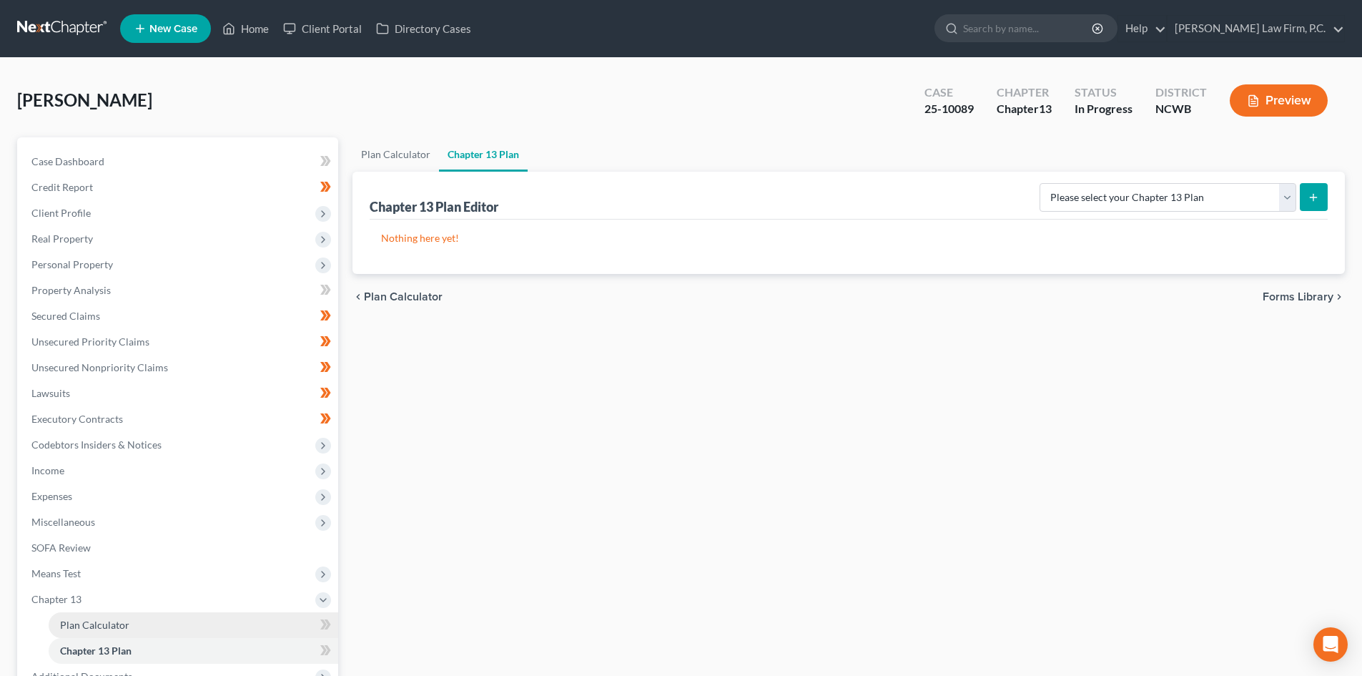
click at [111, 621] on span "Plan Calculator" at bounding box center [94, 624] width 69 height 12
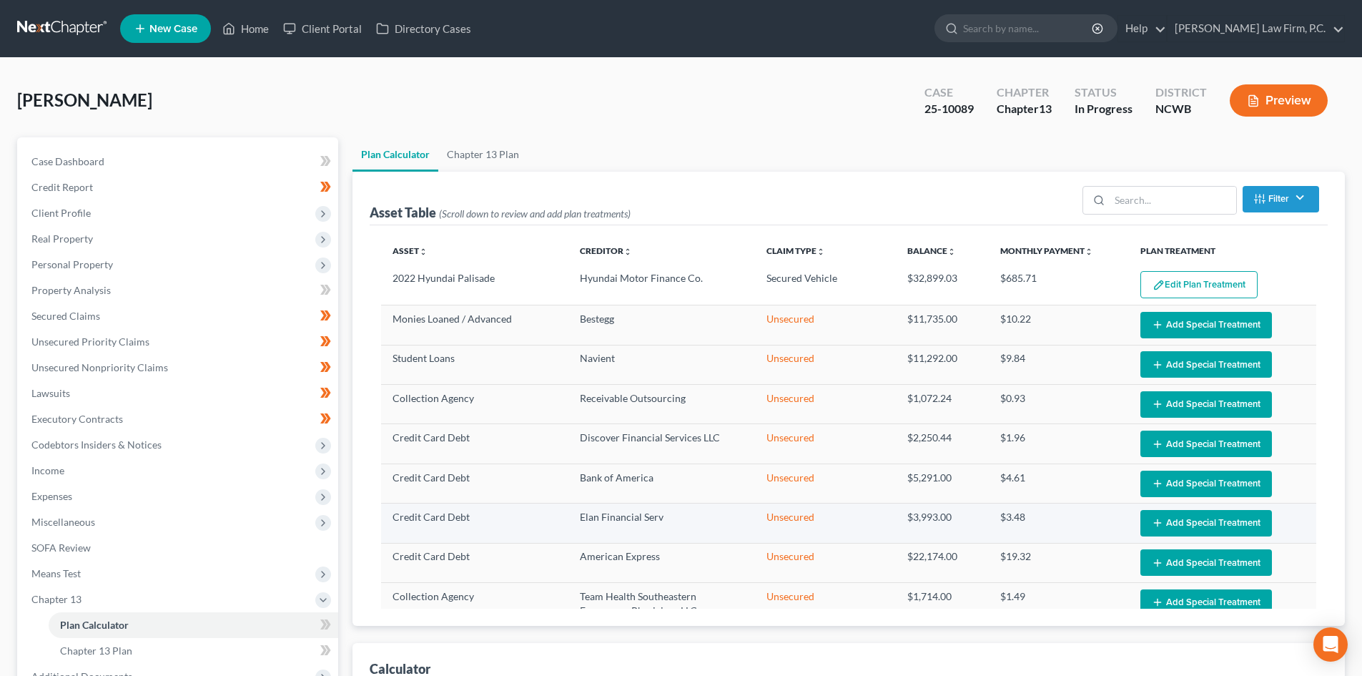
select select "59"
click at [468, 154] on link "Chapter 13 Plan" at bounding box center [482, 154] width 89 height 34
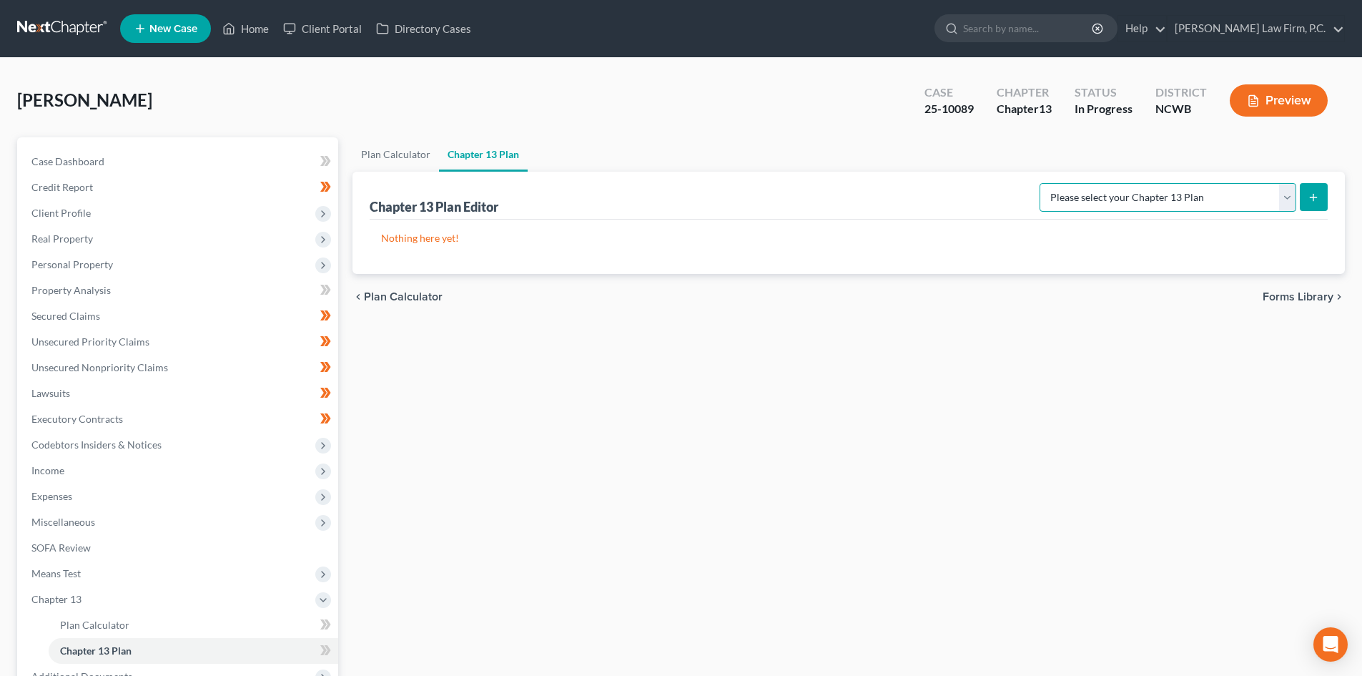
click at [1170, 191] on select "Please select your Chapter 13 Plan National Form Plan - Official Form 113 Weste…" at bounding box center [1168, 197] width 257 height 29
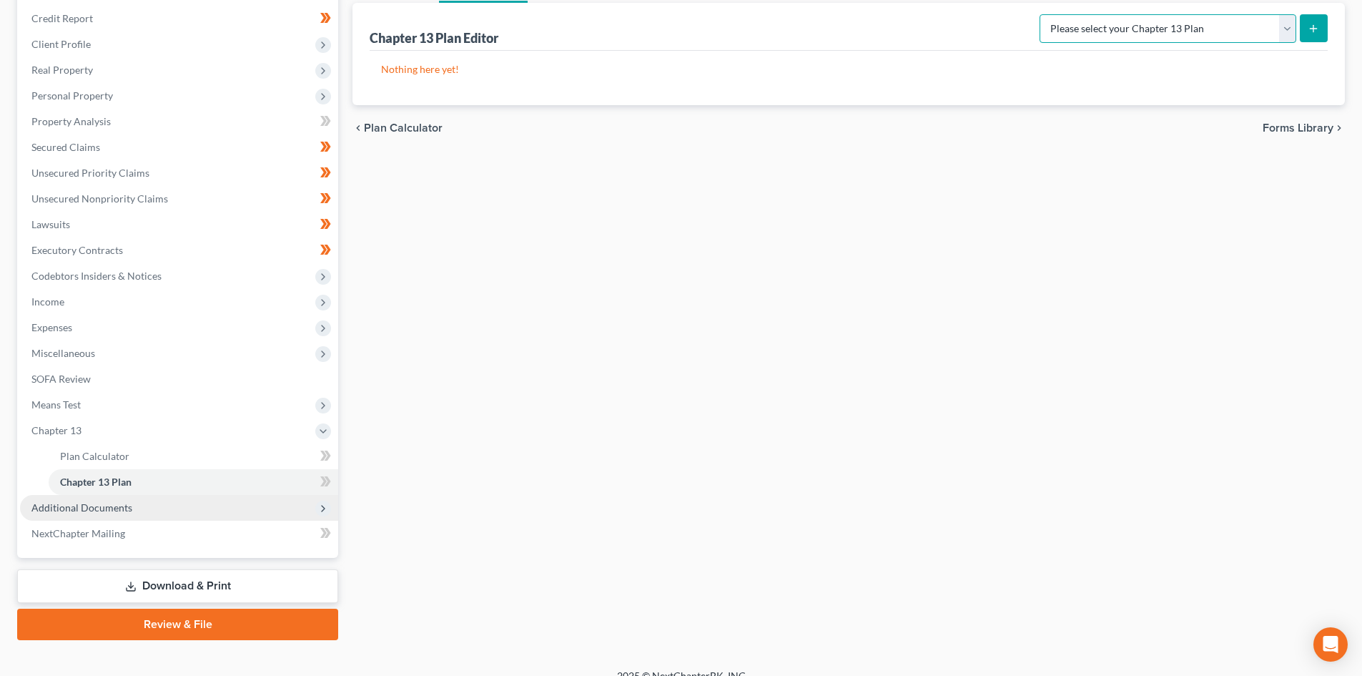
scroll to position [187, 0]
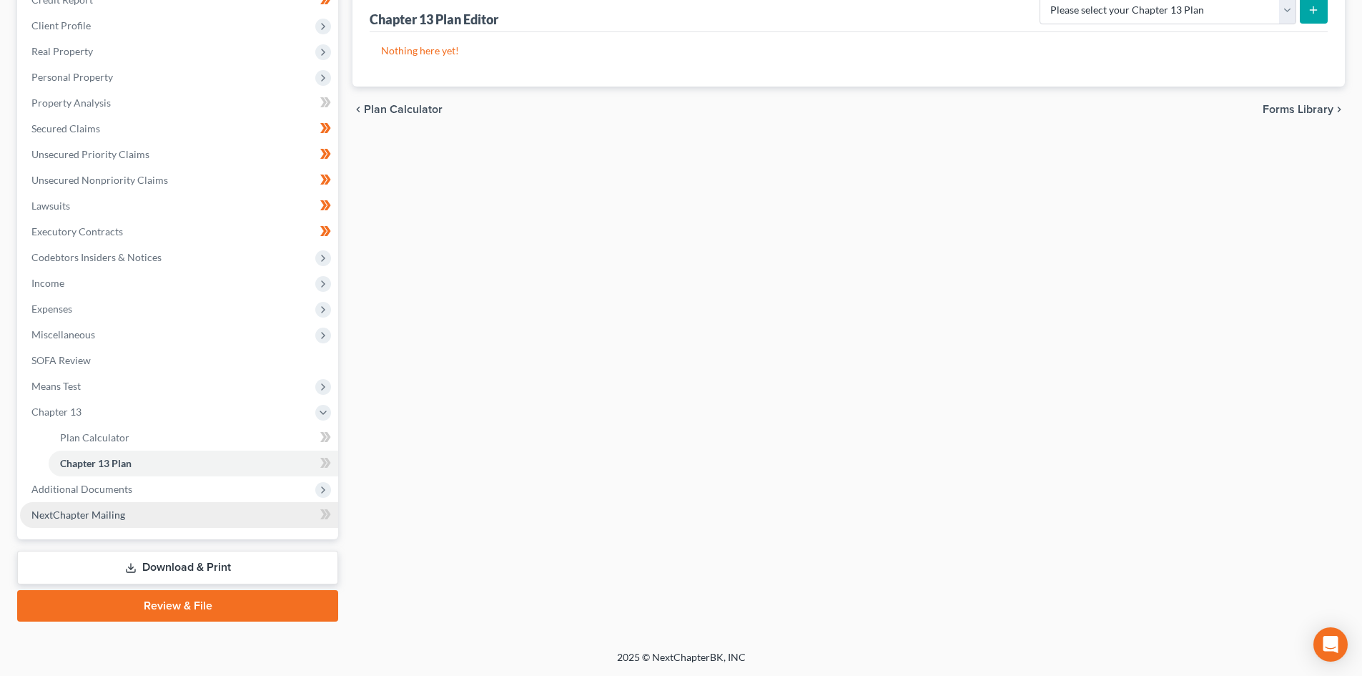
click at [106, 512] on span "NextChapter Mailing" at bounding box center [78, 514] width 94 height 12
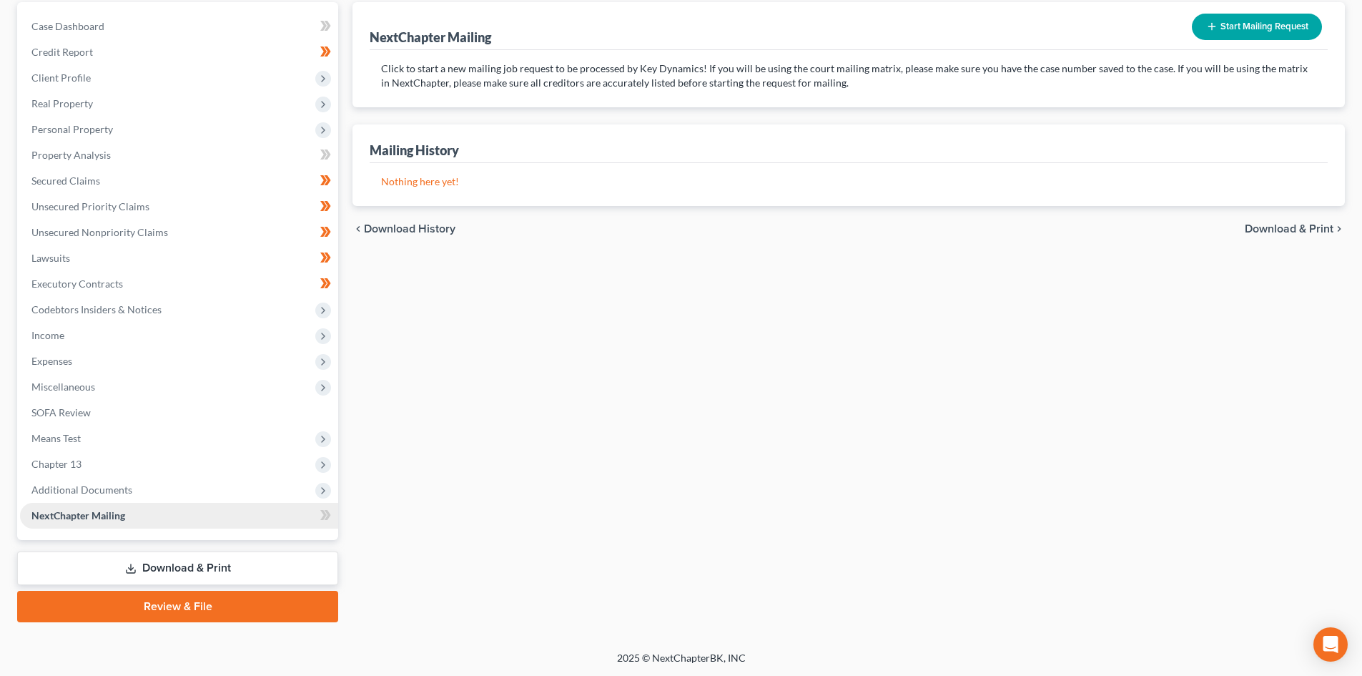
scroll to position [136, 0]
click at [112, 480] on span "Additional Documents" at bounding box center [179, 489] width 318 height 26
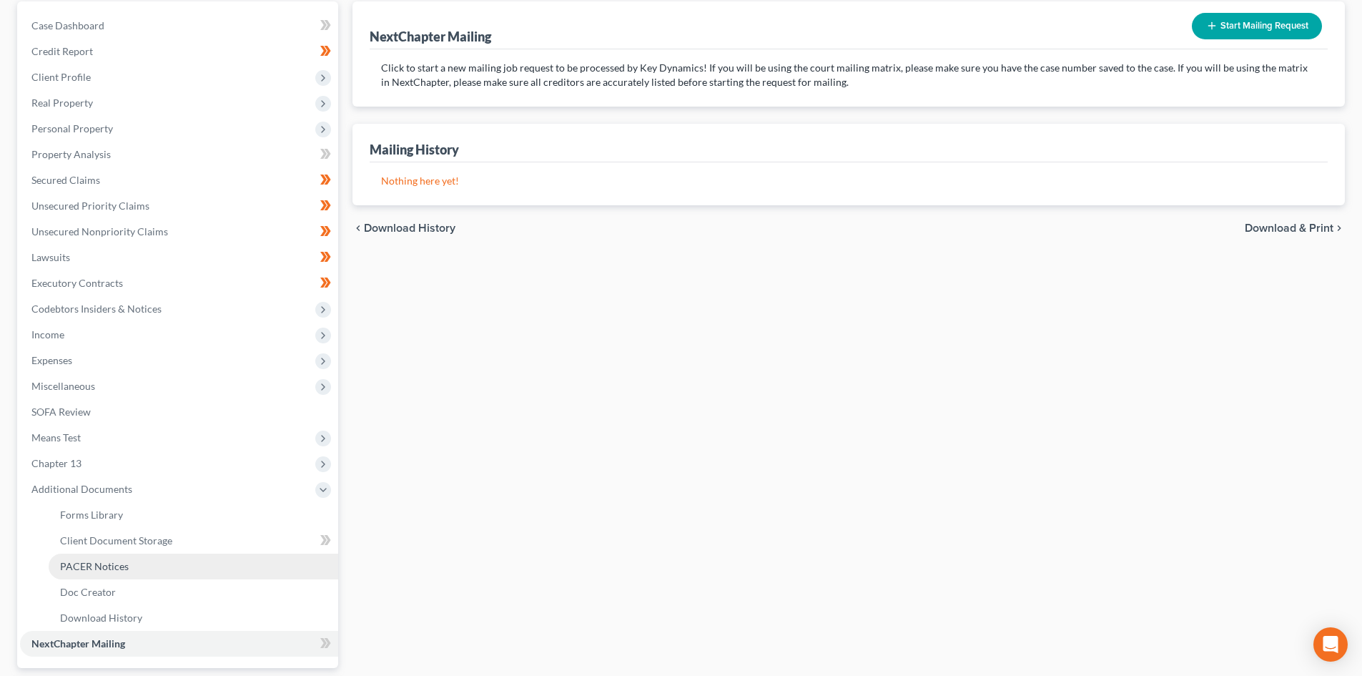
click at [139, 568] on link "PACER Notices" at bounding box center [194, 566] width 290 height 26
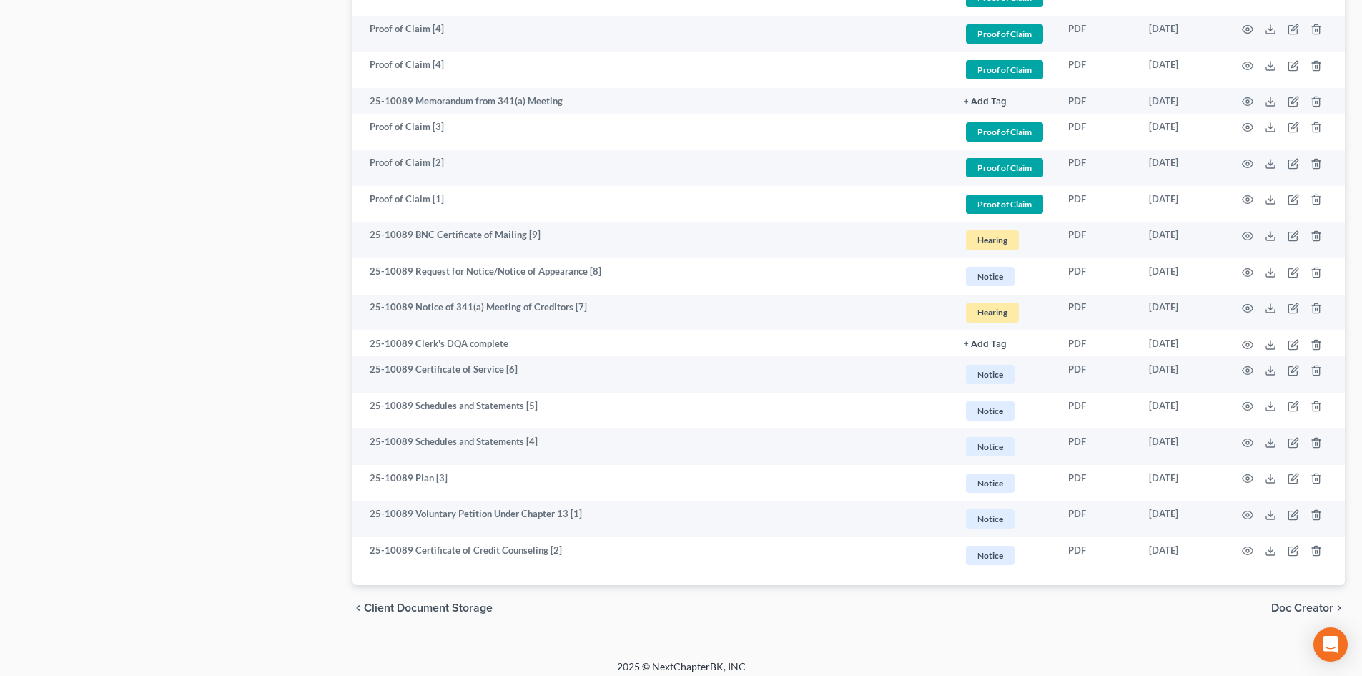
scroll to position [1069, 0]
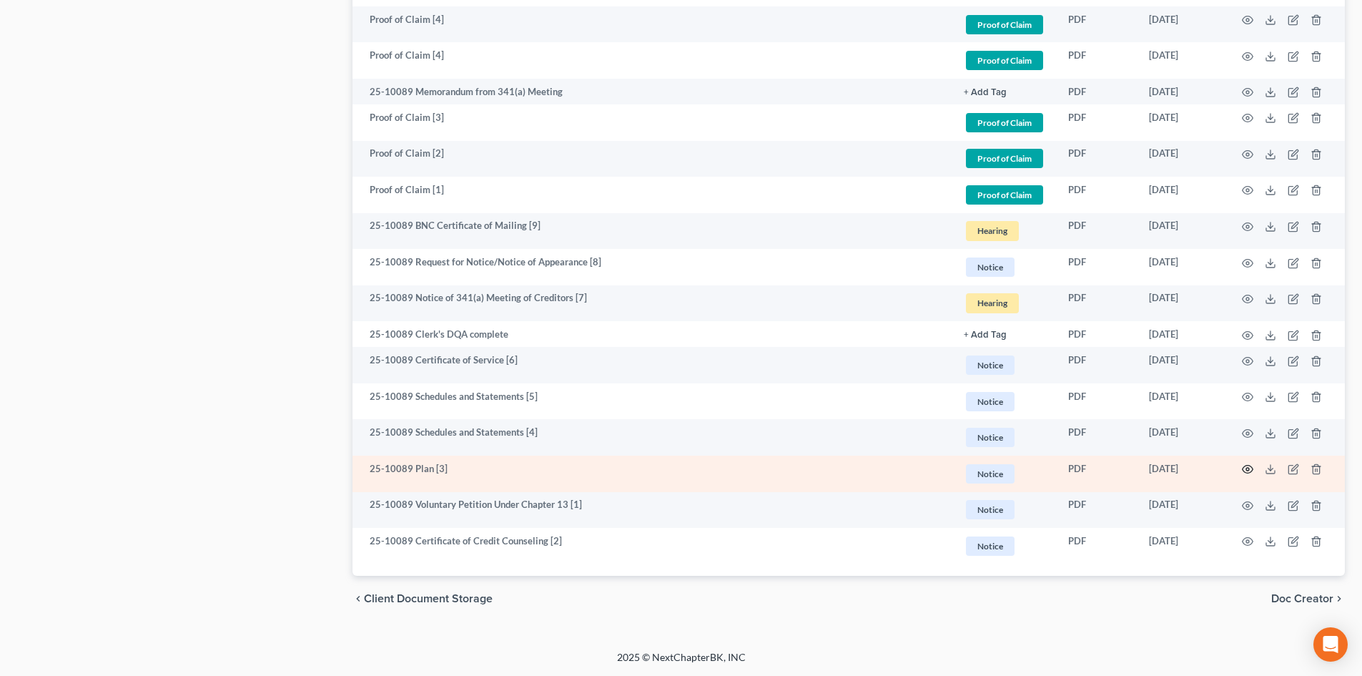
click at [1247, 465] on icon "button" at bounding box center [1248, 469] width 11 height 8
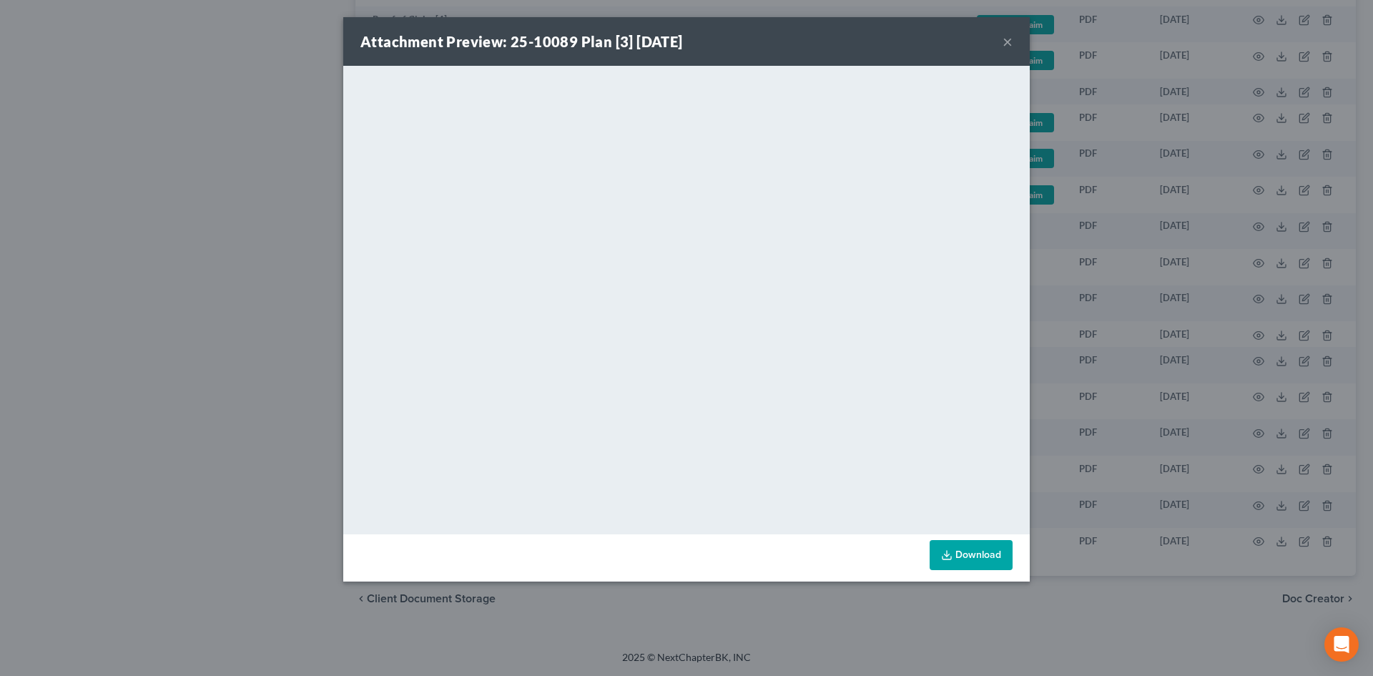
click at [999, 46] on div "Attachment Preview: 25-10089 Plan [3] [DATE] ×" at bounding box center [686, 41] width 686 height 49
click at [1006, 44] on button "×" at bounding box center [1007, 41] width 10 height 17
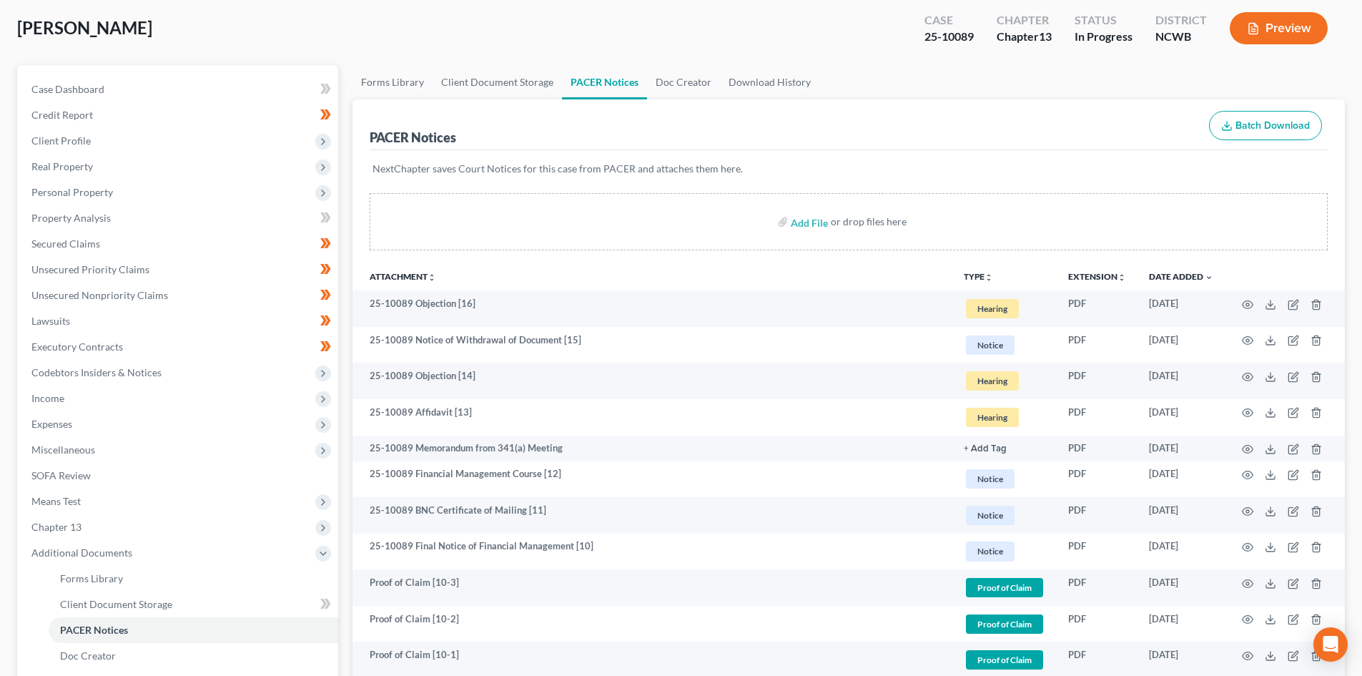
scroll to position [68, 0]
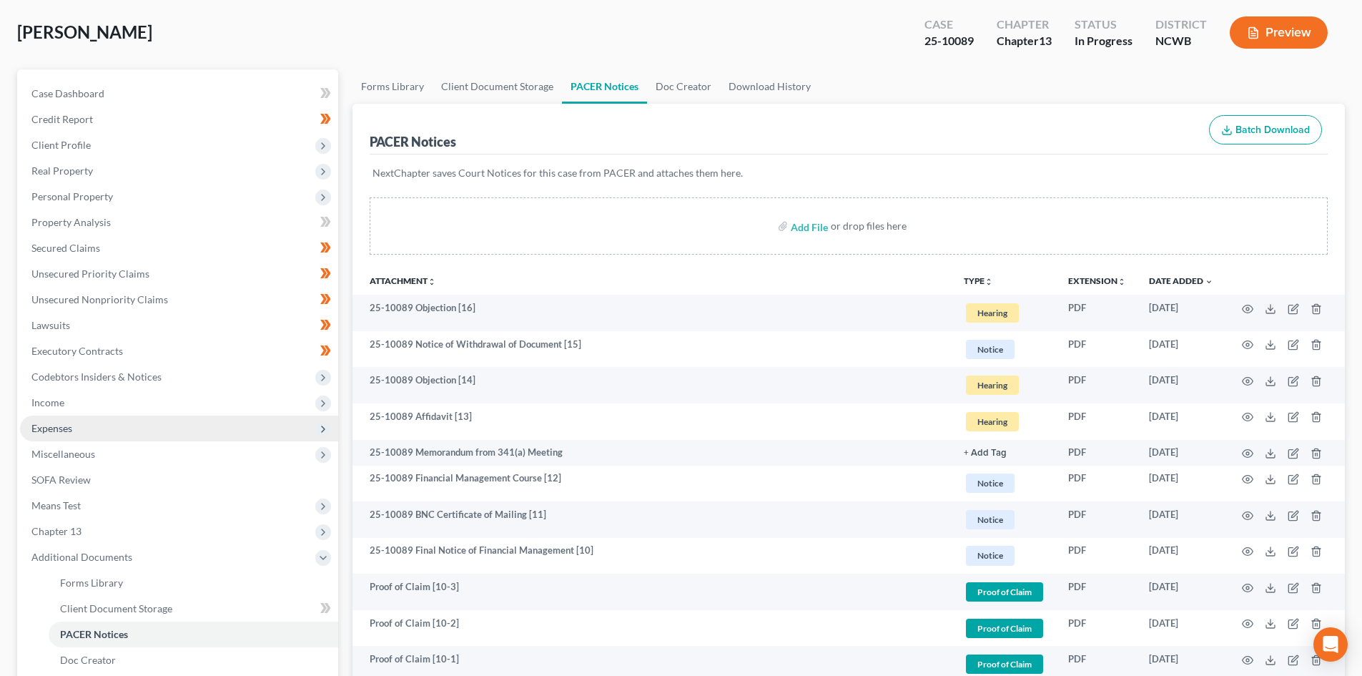
click at [215, 434] on span "Expenses" at bounding box center [179, 428] width 318 height 26
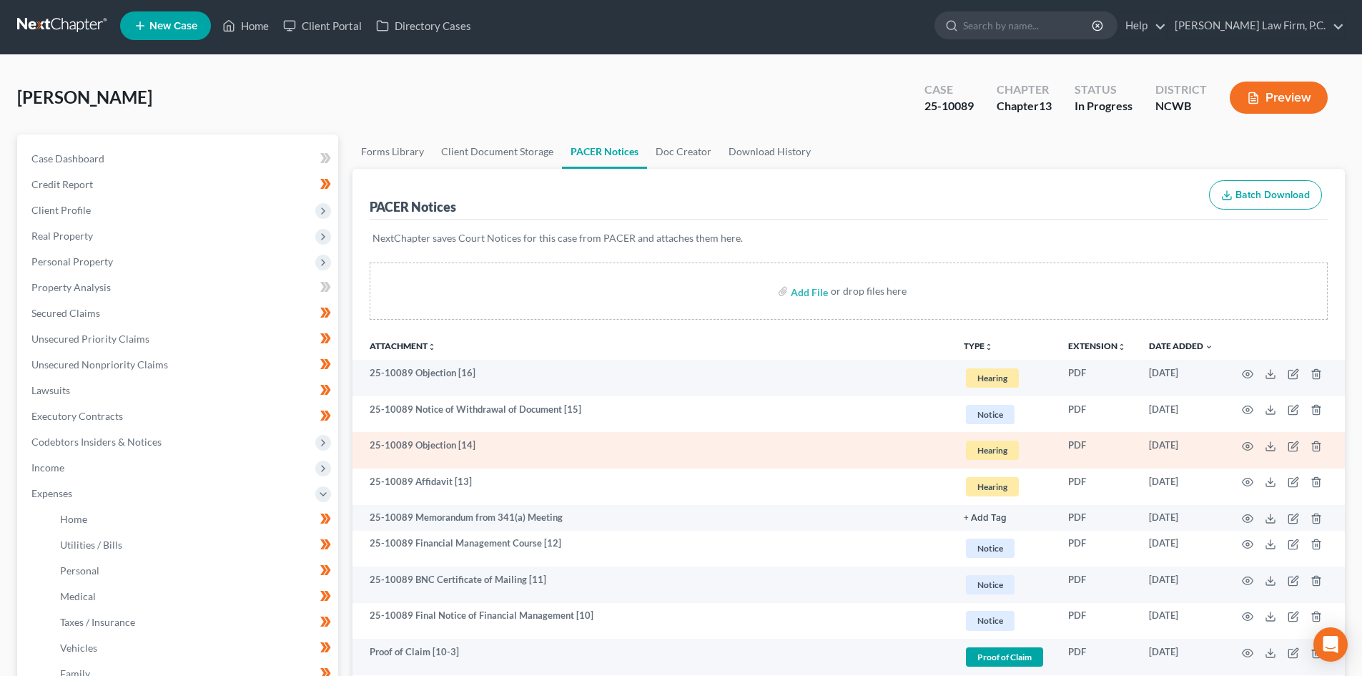
scroll to position [0, 0]
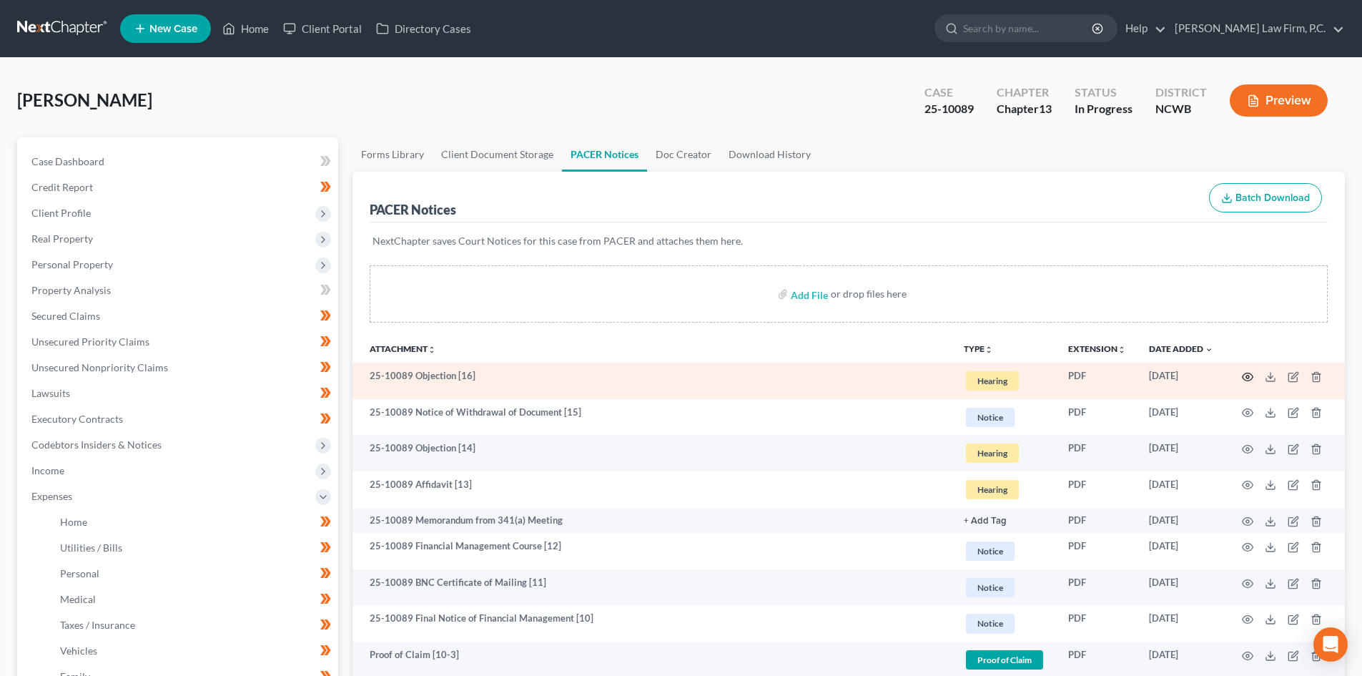
click at [1246, 381] on icon "button" at bounding box center [1247, 376] width 11 height 11
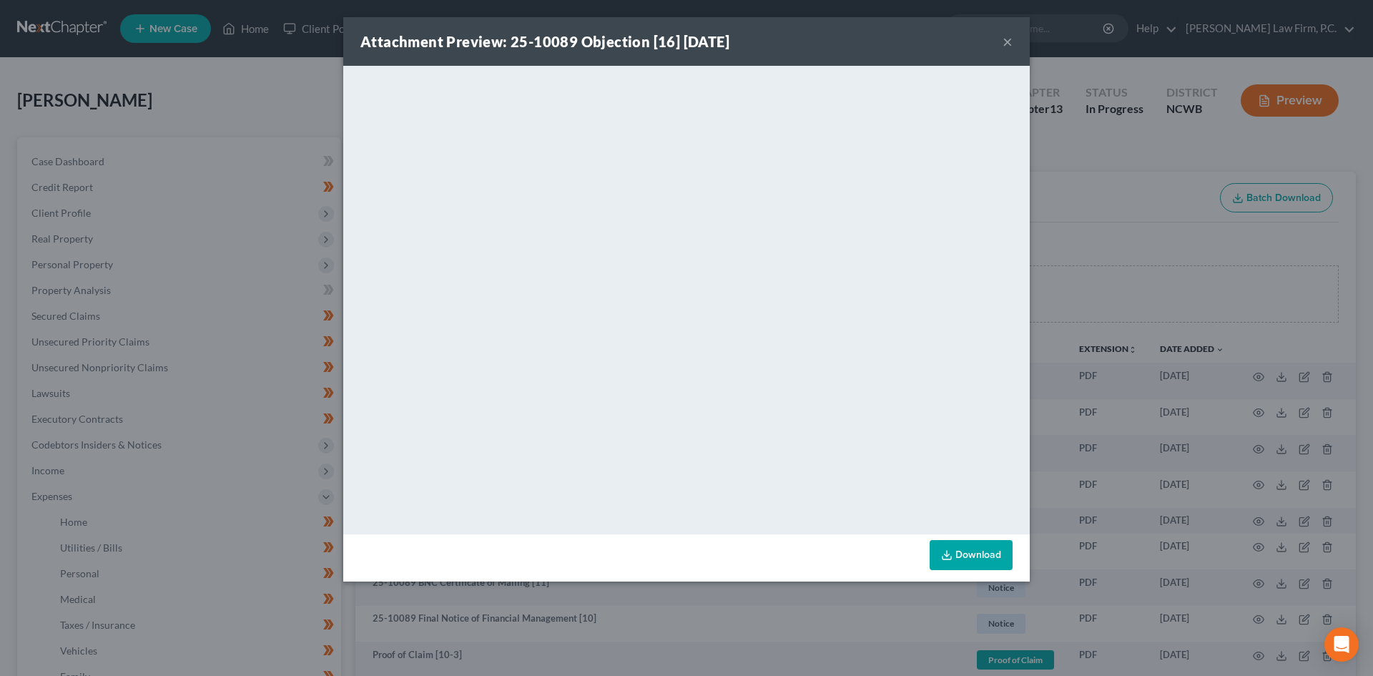
click at [1008, 44] on button "×" at bounding box center [1007, 41] width 10 height 17
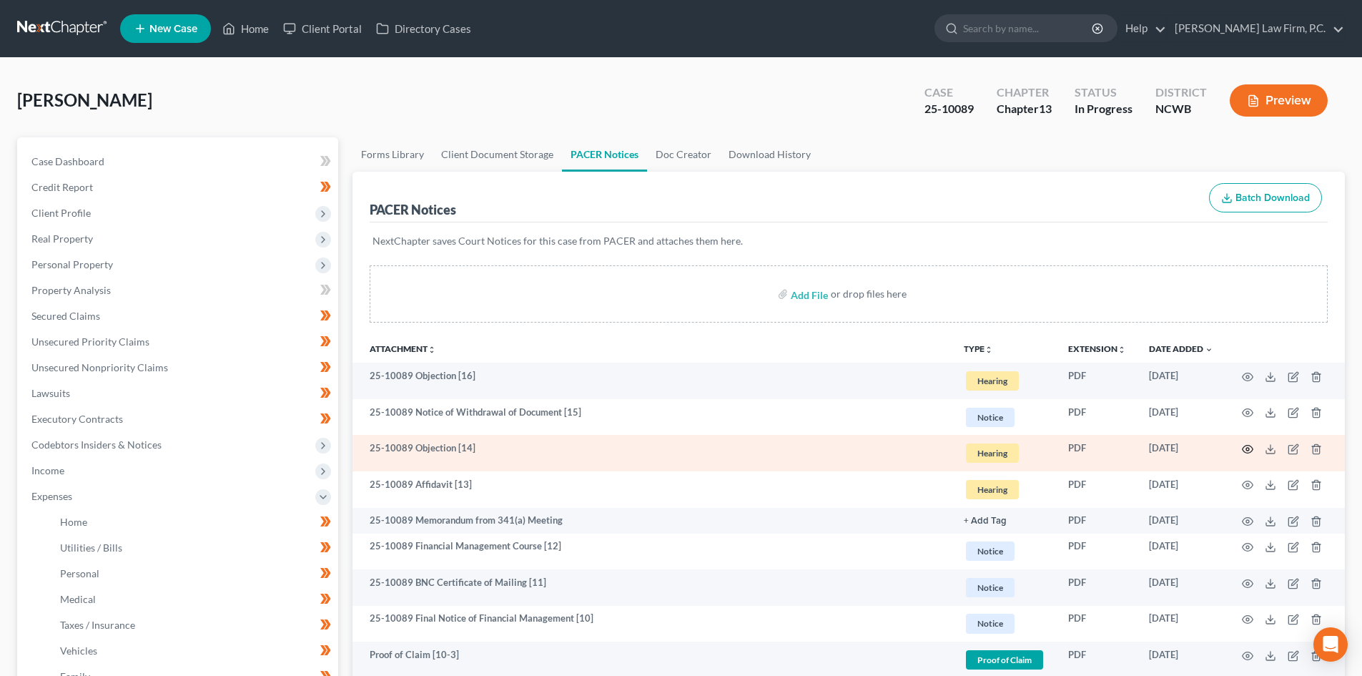
click at [1242, 448] on icon "button" at bounding box center [1247, 448] width 11 height 11
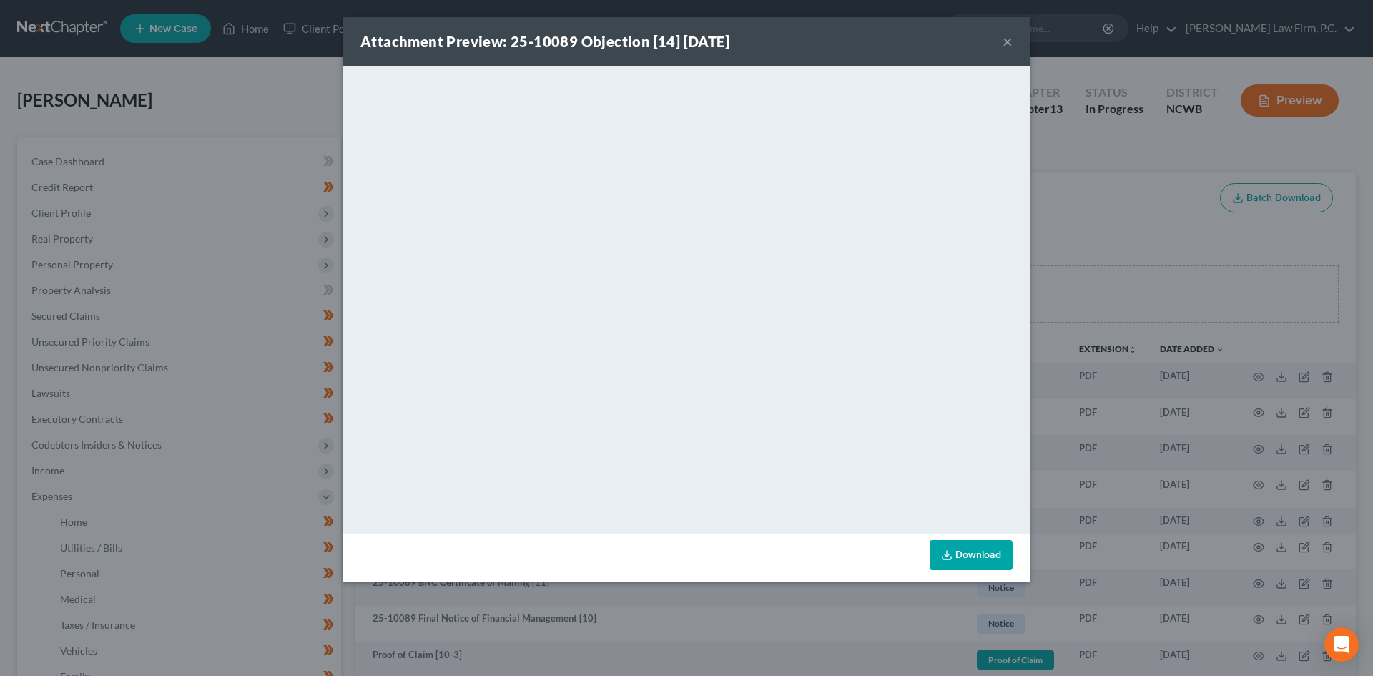
drag, startPoint x: 1012, startPoint y: 44, endPoint x: 1011, endPoint y: 67, distance: 23.6
click at [1012, 42] on div "Attachment Preview: 25-10089 Objection [14] [DATE] ×" at bounding box center [686, 41] width 686 height 49
click at [1004, 48] on button "×" at bounding box center [1007, 41] width 10 height 17
